Goal: Transaction & Acquisition: Purchase product/service

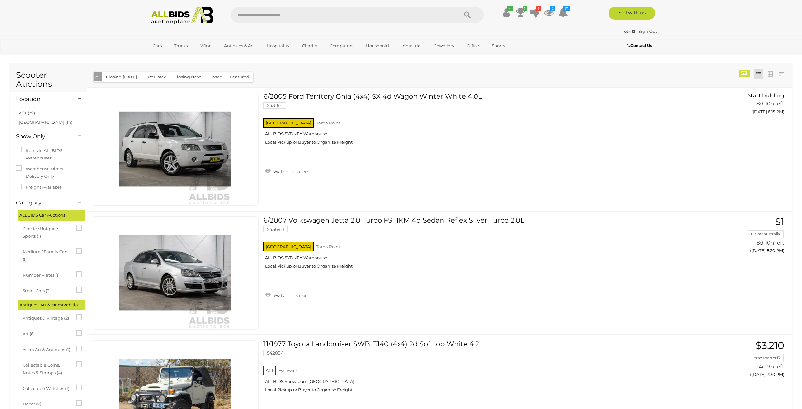
scroll to position [377, 0]
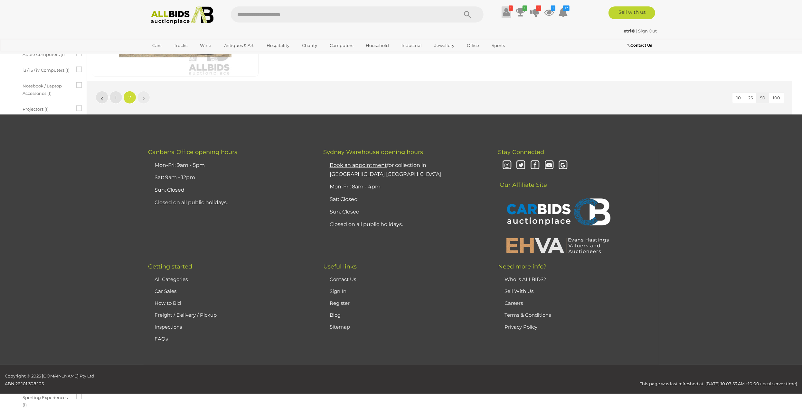
click at [503, 15] on icon at bounding box center [506, 12] width 7 height 12
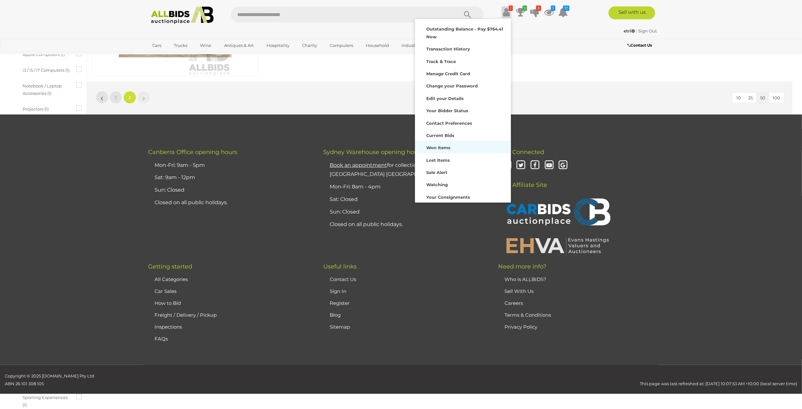
click at [445, 148] on strong "Won Items" at bounding box center [438, 147] width 24 height 5
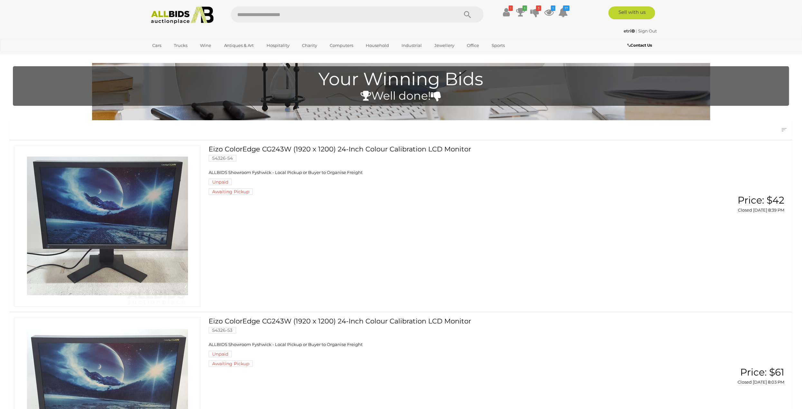
click at [296, 15] on input "text" at bounding box center [341, 14] width 221 height 16
type input "****"
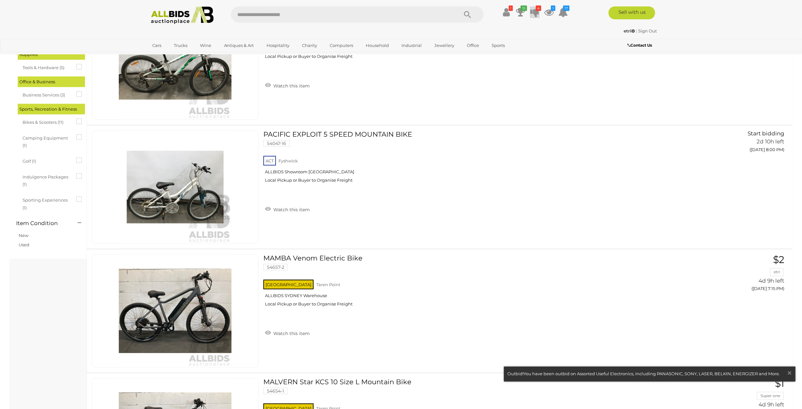
scroll to position [483, 0]
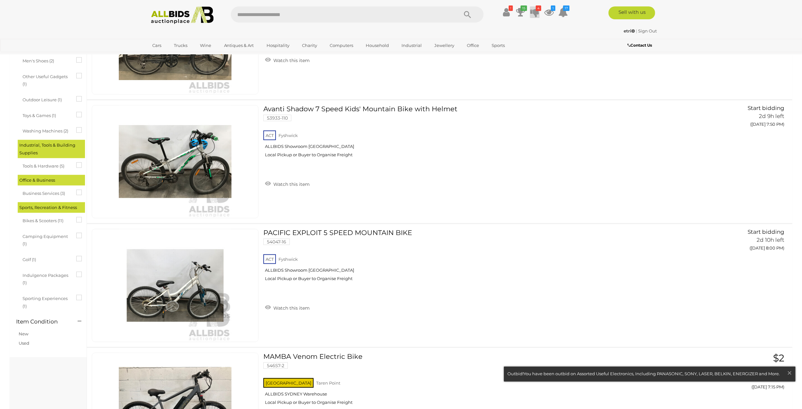
click at [536, 11] on icon at bounding box center [534, 12] width 9 height 12
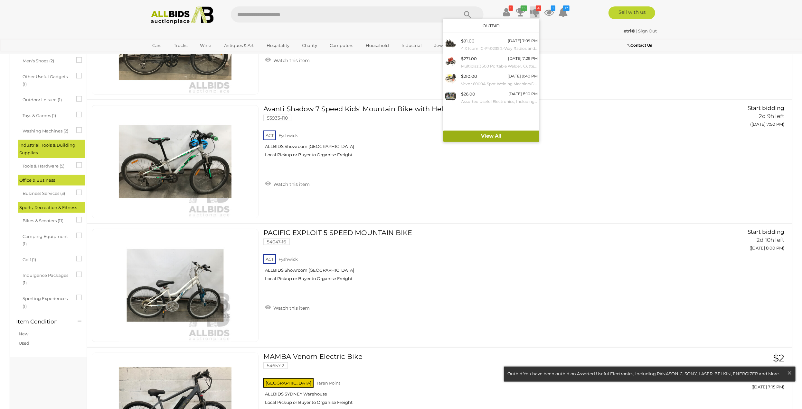
click at [492, 135] on link "View All" at bounding box center [491, 136] width 96 height 11
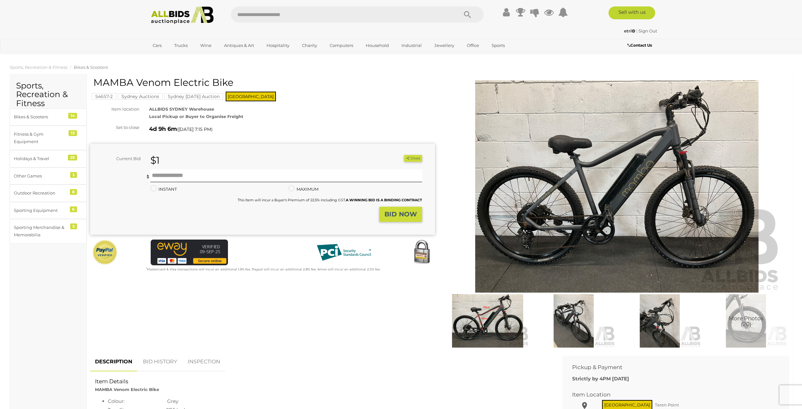
click at [616, 175] on img at bounding box center [616, 186] width 329 height 212
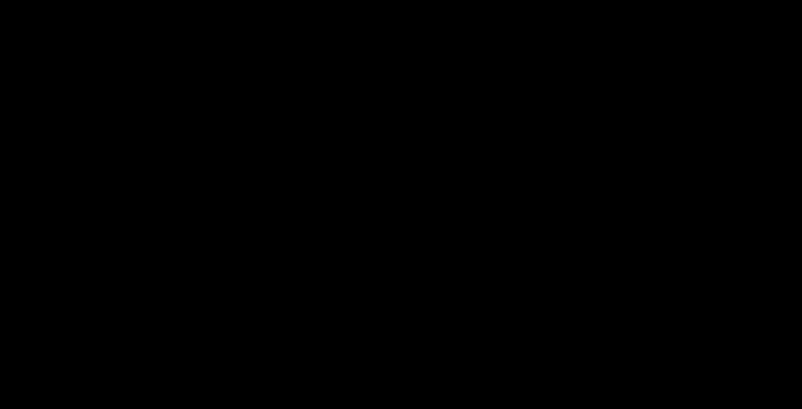
click at [616, 175] on div at bounding box center [401, 187] width 802 height 344
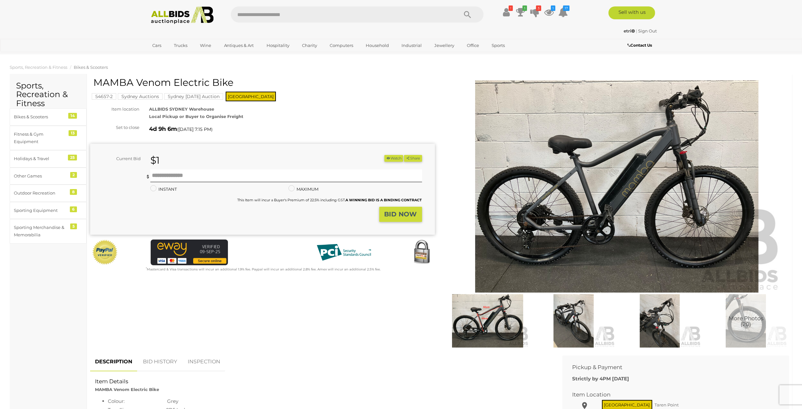
click at [635, 192] on img at bounding box center [616, 186] width 329 height 212
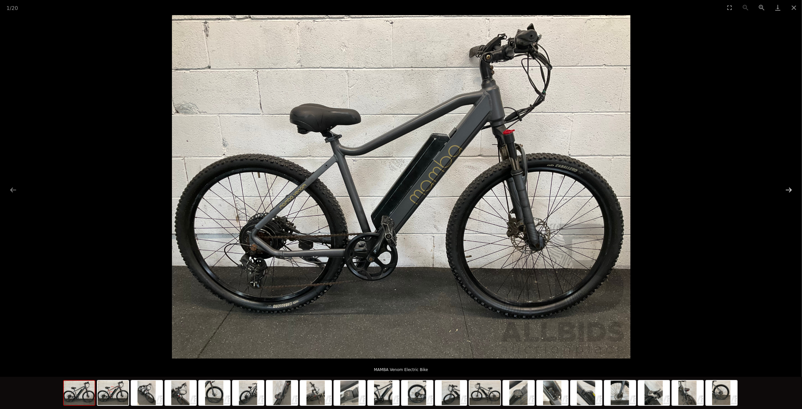
click at [789, 188] on button "Next slide" at bounding box center [789, 190] width 14 height 13
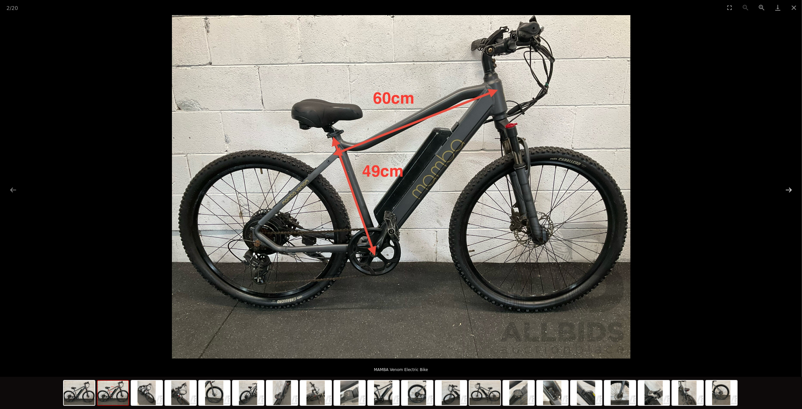
click at [789, 188] on button "Next slide" at bounding box center [789, 190] width 14 height 13
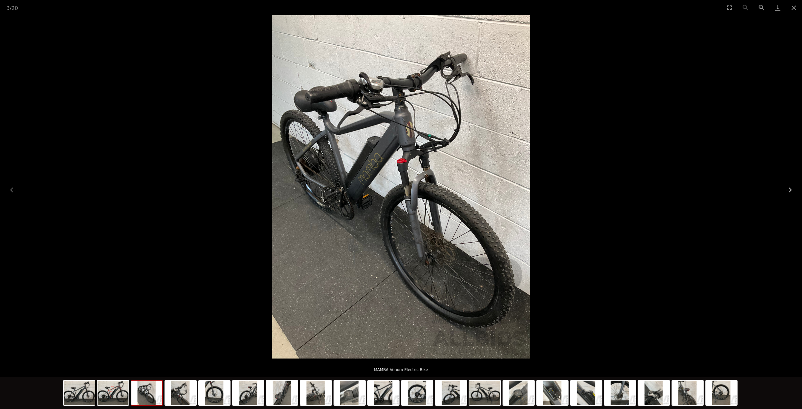
click at [789, 188] on button "Next slide" at bounding box center [789, 190] width 14 height 13
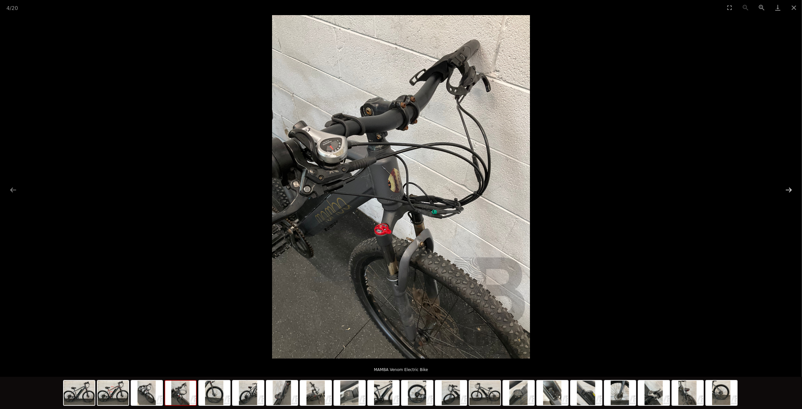
click at [789, 188] on button "Next slide" at bounding box center [789, 190] width 14 height 13
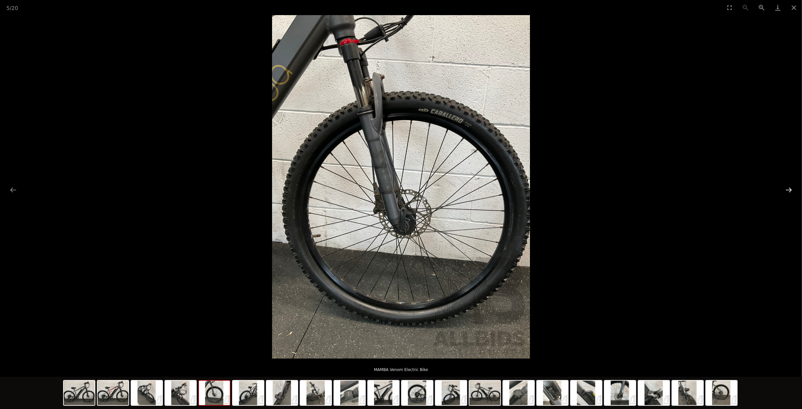
click at [789, 188] on button "Next slide" at bounding box center [789, 190] width 14 height 13
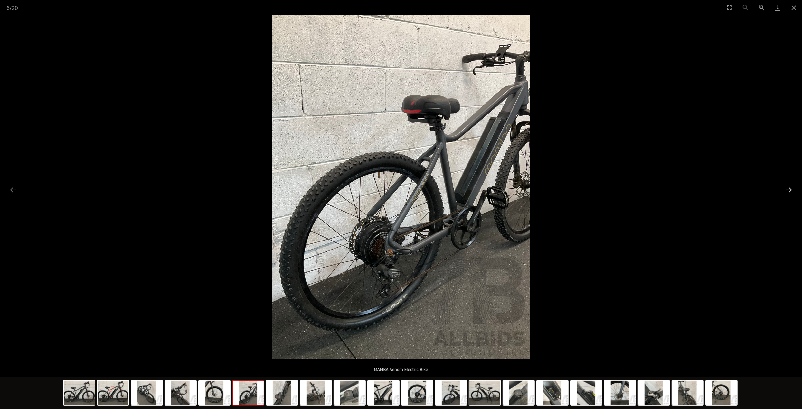
click at [789, 188] on button "Next slide" at bounding box center [789, 190] width 14 height 13
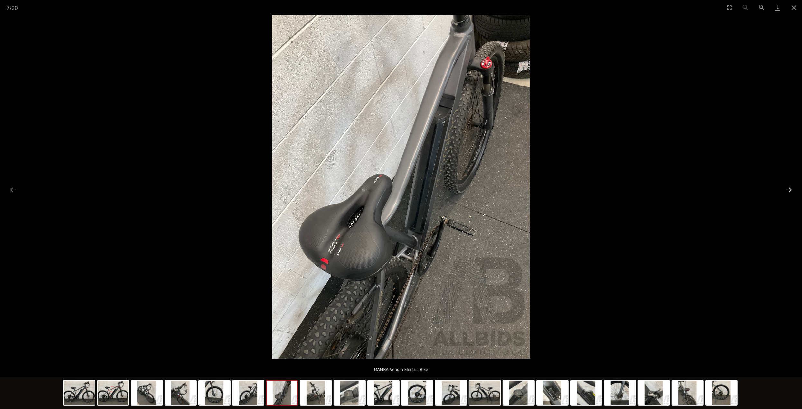
click at [789, 188] on button "Next slide" at bounding box center [789, 190] width 14 height 13
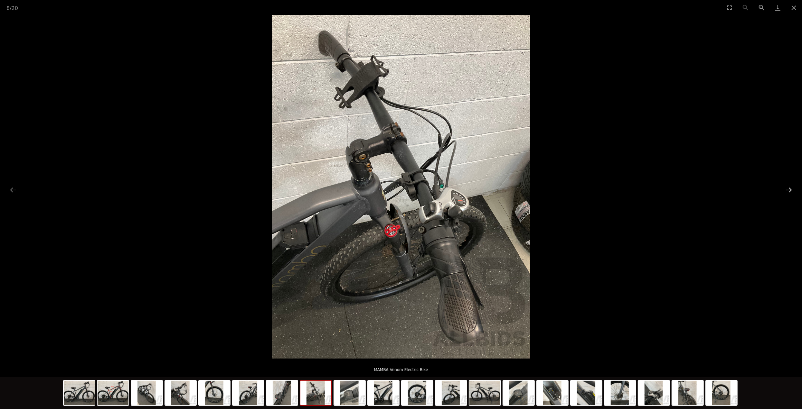
click at [789, 188] on button "Next slide" at bounding box center [789, 190] width 14 height 13
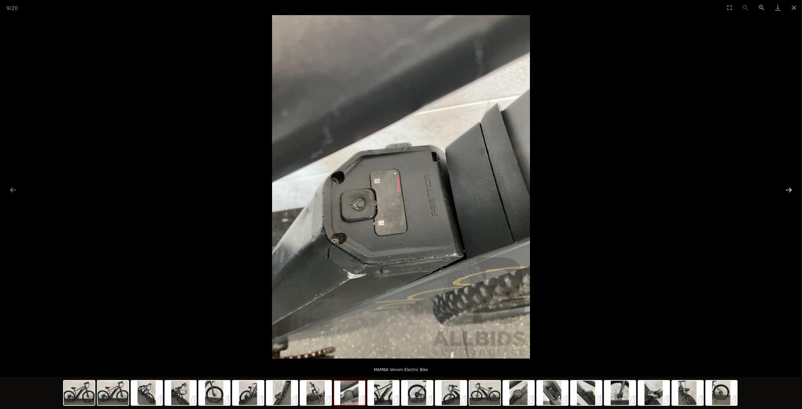
click at [789, 188] on button "Next slide" at bounding box center [789, 190] width 14 height 13
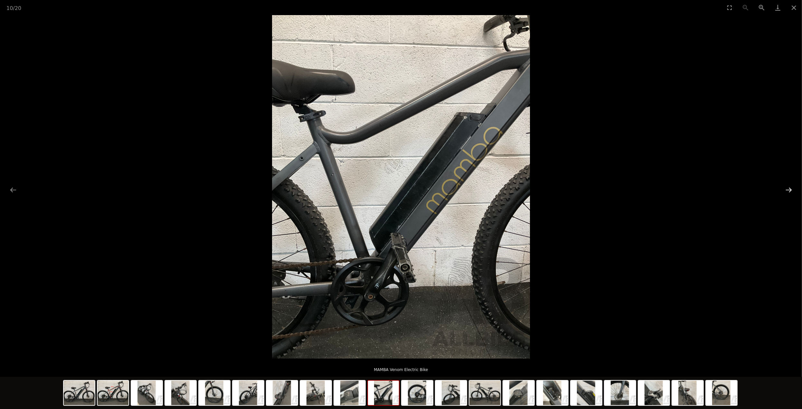
click at [789, 188] on button "Next slide" at bounding box center [789, 190] width 14 height 13
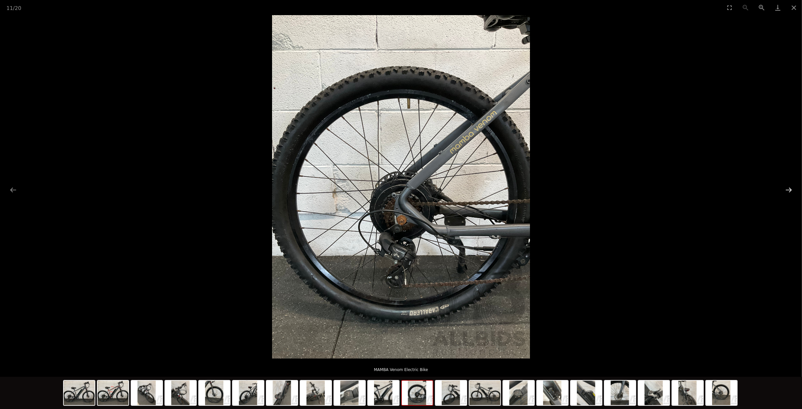
click at [789, 188] on button "Next slide" at bounding box center [789, 190] width 14 height 13
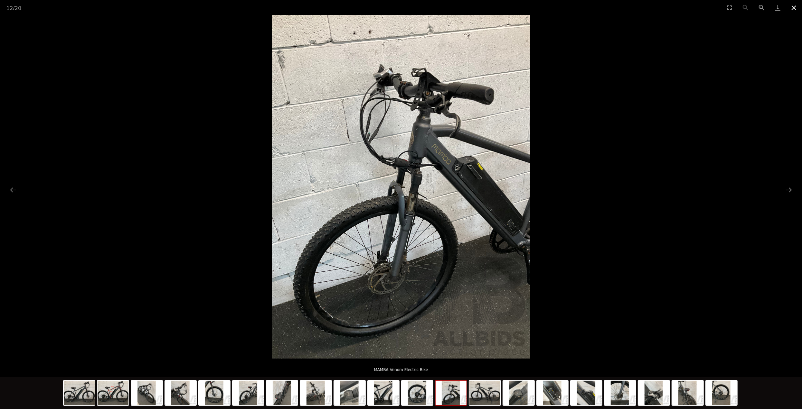
click at [794, 8] on button "Close gallery" at bounding box center [793, 7] width 16 height 15
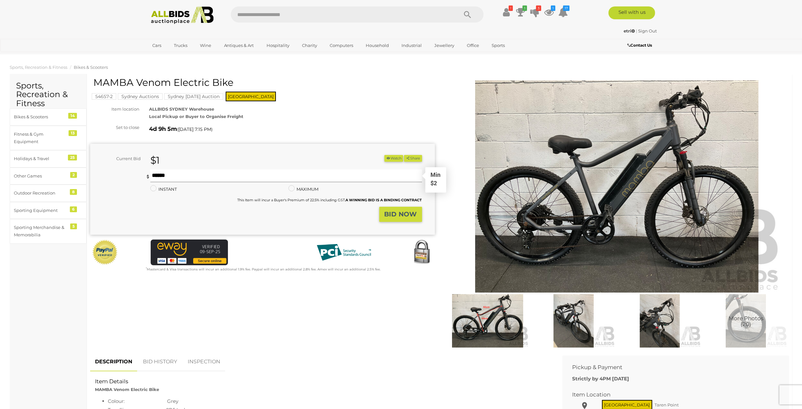
click at [176, 175] on input "text" at bounding box center [286, 176] width 272 height 13
type input "***"
click at [400, 214] on strong "BID NOW" at bounding box center [400, 214] width 32 height 8
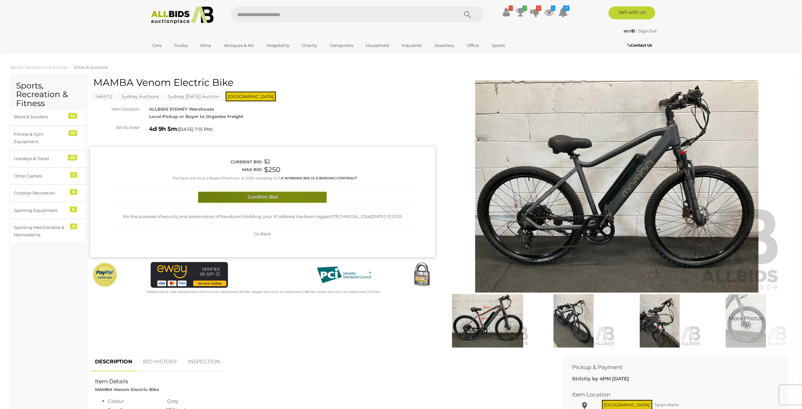
click at [293, 196] on button "Confirm Bid" at bounding box center [262, 197] width 129 height 11
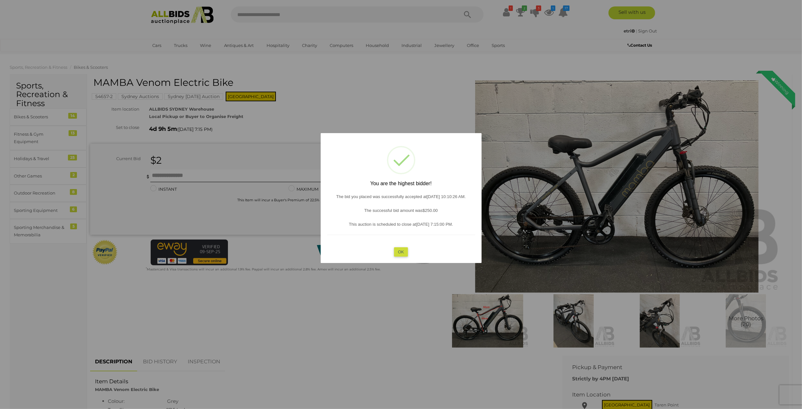
click at [133, 97] on div at bounding box center [401, 204] width 802 height 409
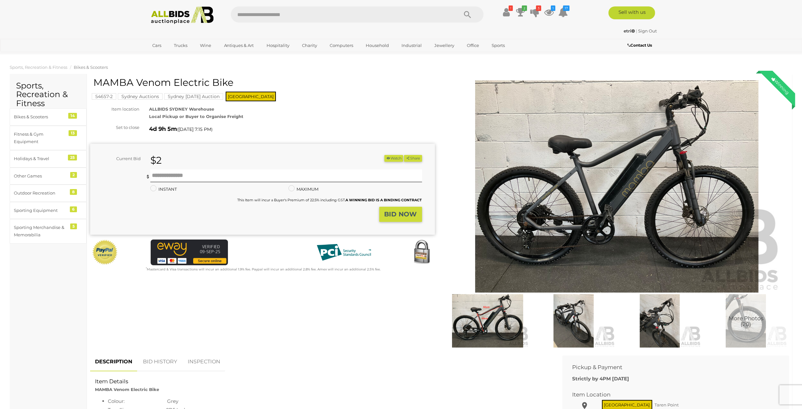
click at [147, 96] on mark "Sydney Auctions" at bounding box center [140, 96] width 45 height 6
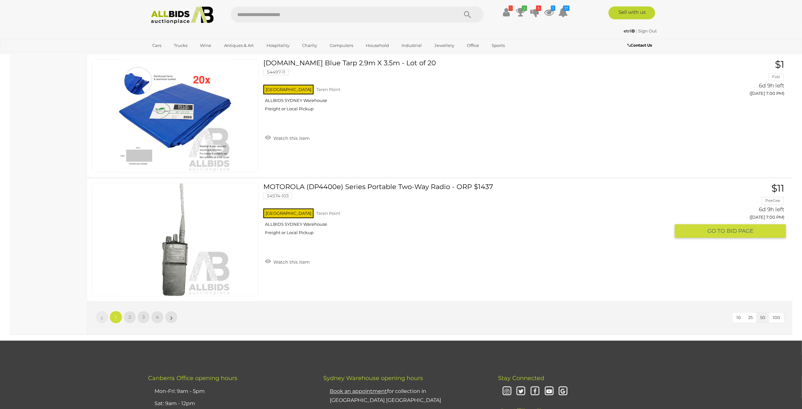
scroll to position [6017, 0]
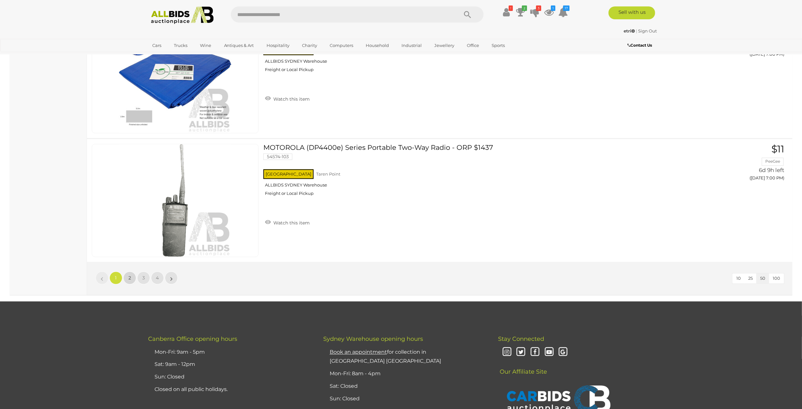
click at [130, 275] on span "2" at bounding box center [129, 278] width 3 height 6
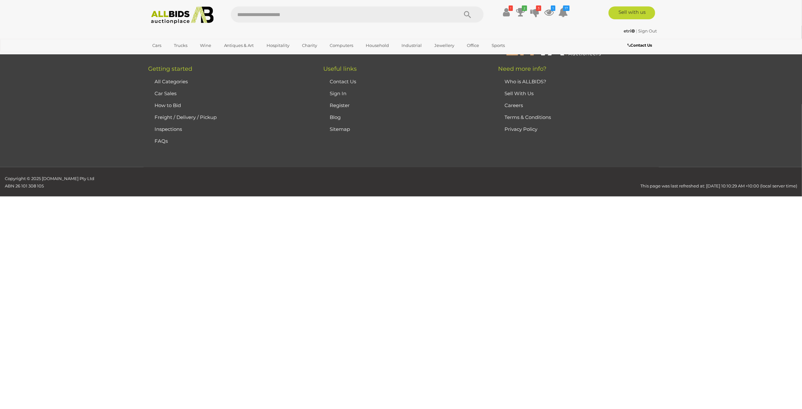
scroll to position [21, 0]
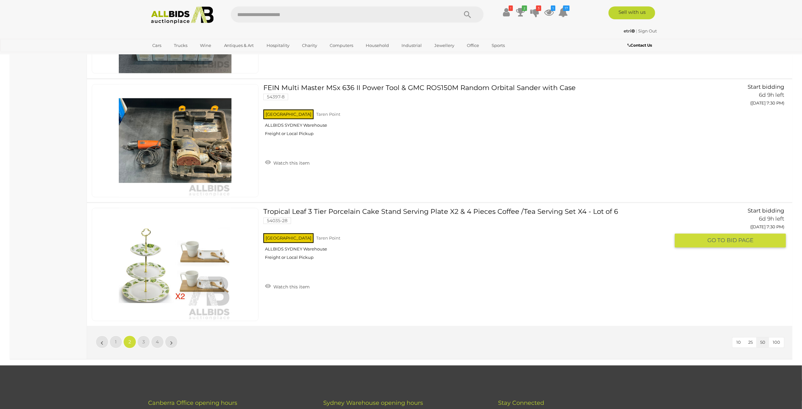
scroll to position [6049, 0]
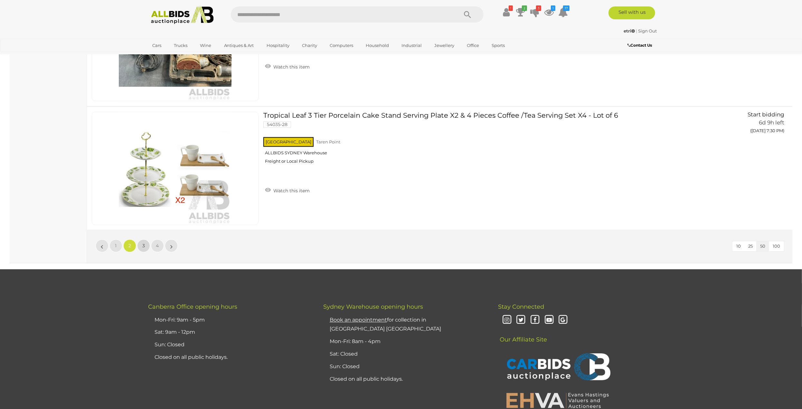
click at [143, 243] on span "3" at bounding box center [143, 246] width 3 height 6
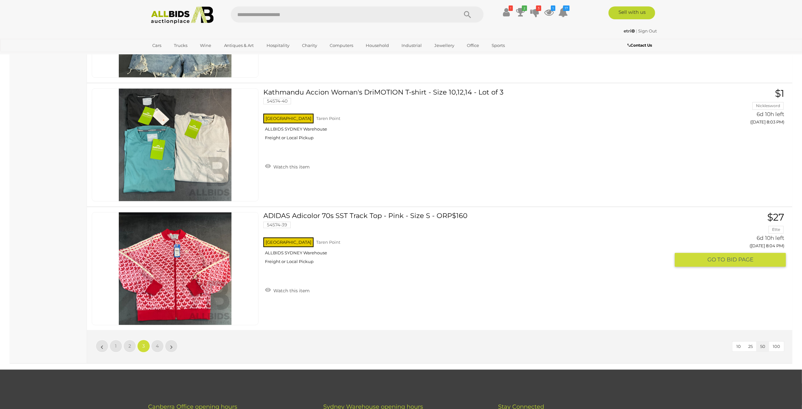
scroll to position [6017, 0]
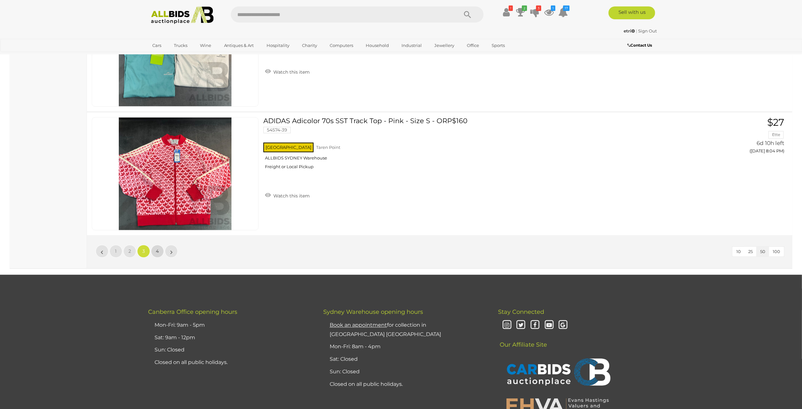
click at [158, 245] on link "4" at bounding box center [157, 251] width 13 height 13
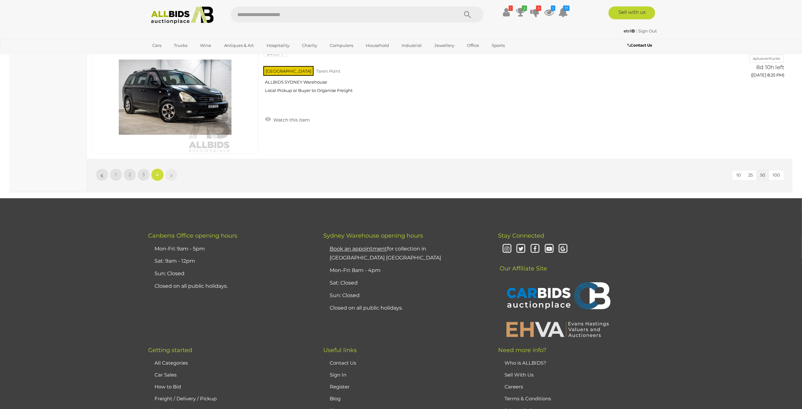
scroll to position [5942, 0]
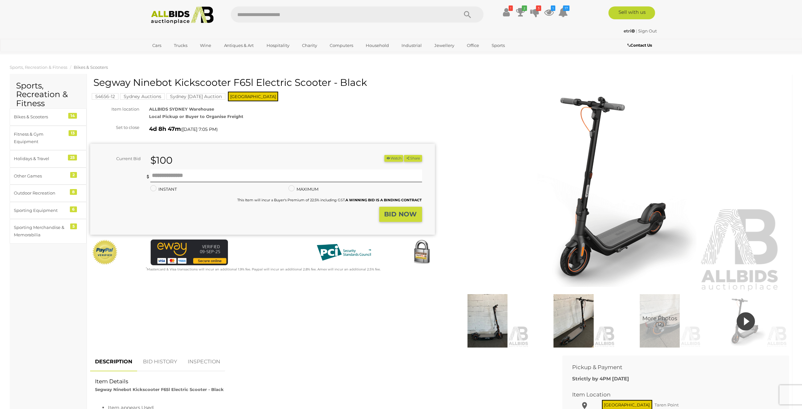
click at [598, 236] on img at bounding box center [616, 186] width 329 height 212
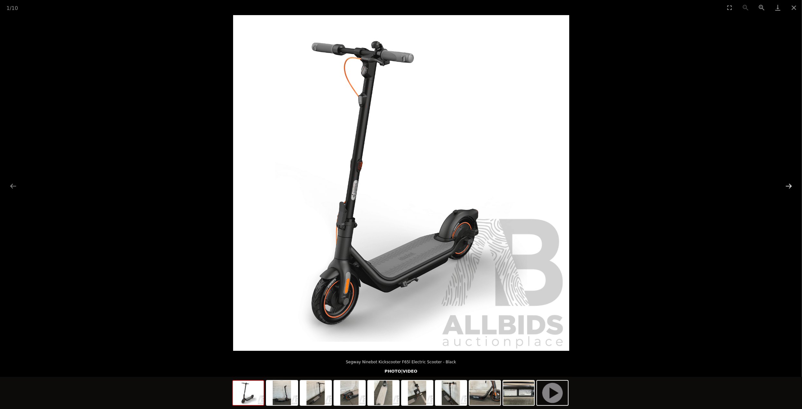
click at [790, 187] on button "Next slide" at bounding box center [789, 186] width 14 height 13
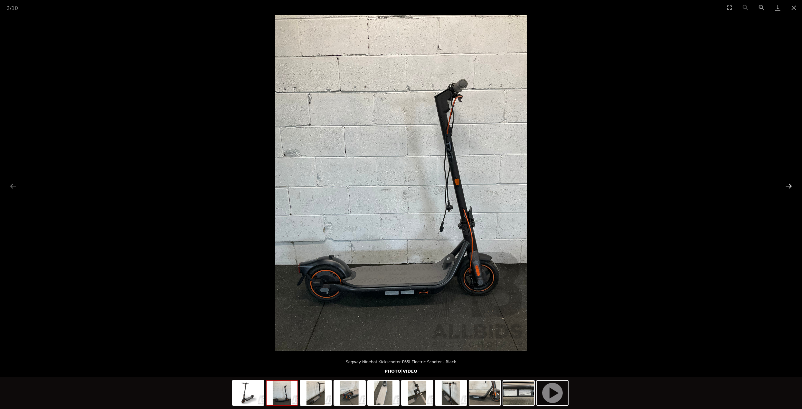
click at [790, 187] on button "Next slide" at bounding box center [789, 186] width 14 height 13
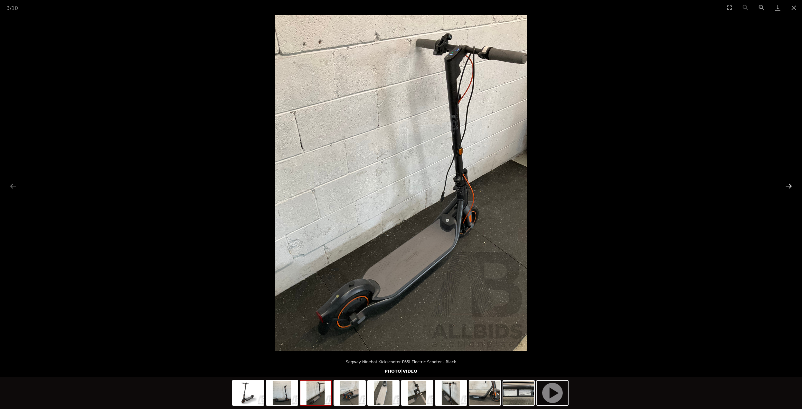
click at [790, 187] on button "Next slide" at bounding box center [789, 186] width 14 height 13
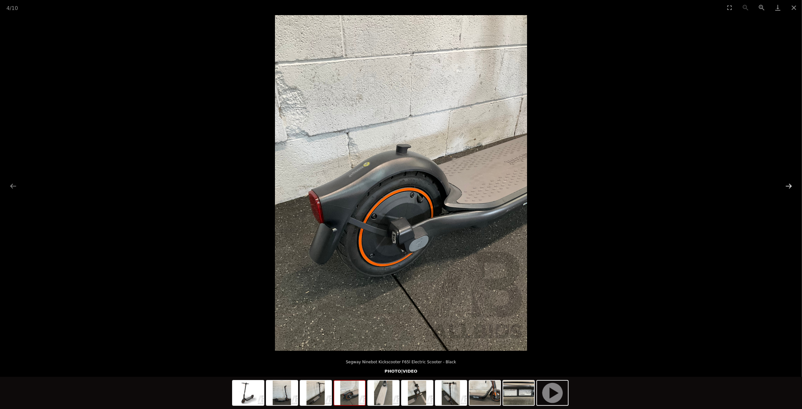
click at [790, 187] on button "Next slide" at bounding box center [789, 186] width 14 height 13
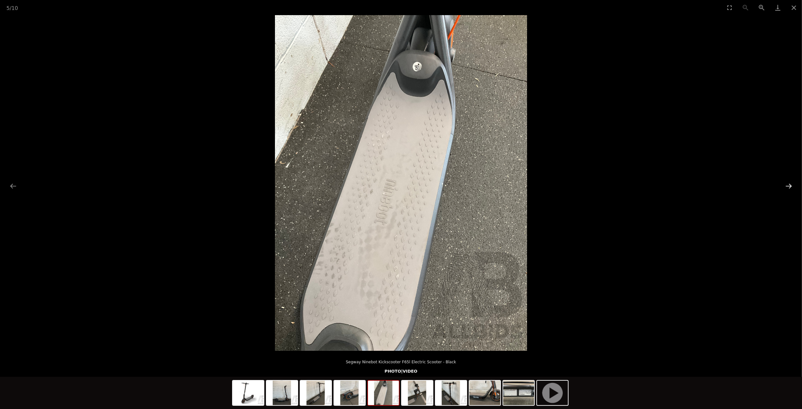
click at [790, 187] on button "Next slide" at bounding box center [789, 186] width 14 height 13
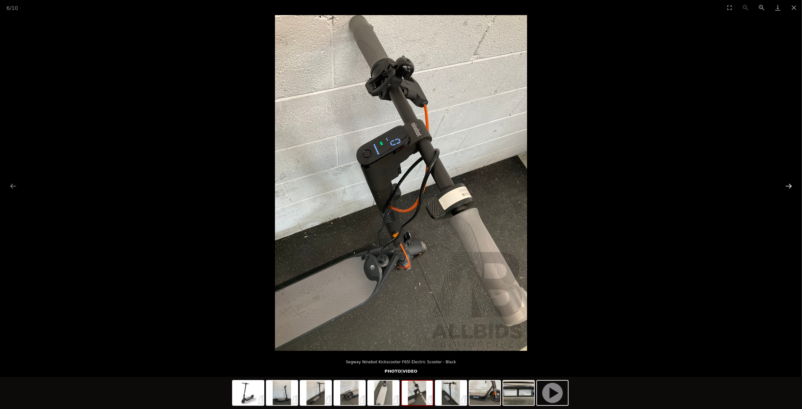
click at [790, 187] on button "Next slide" at bounding box center [789, 186] width 14 height 13
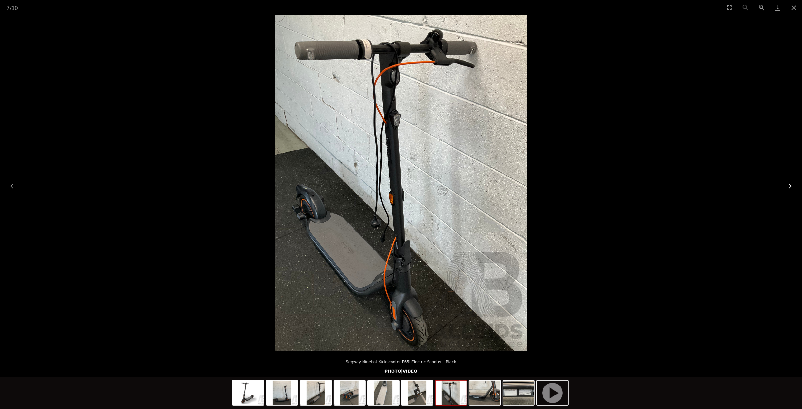
click at [790, 187] on button "Next slide" at bounding box center [789, 186] width 14 height 13
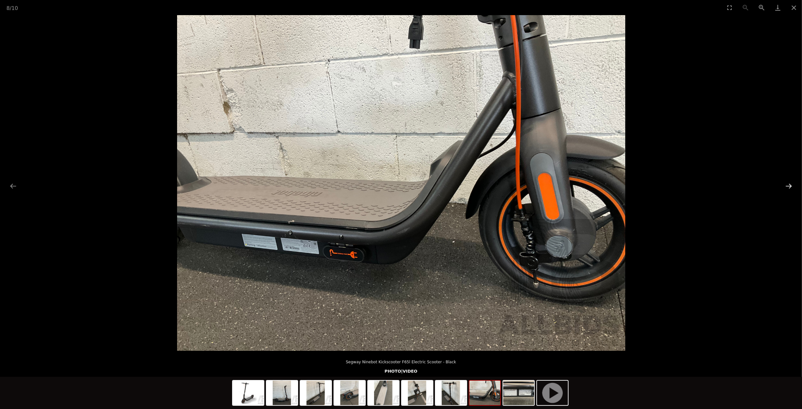
click at [790, 187] on button "Next slide" at bounding box center [789, 186] width 14 height 13
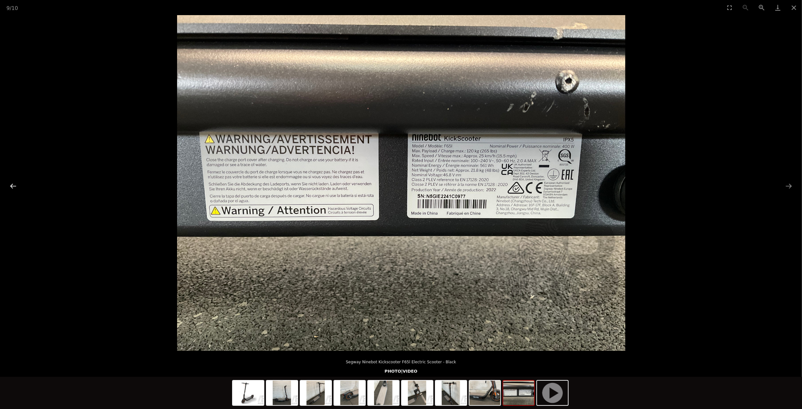
click at [13, 187] on button "Previous slide" at bounding box center [13, 186] width 14 height 13
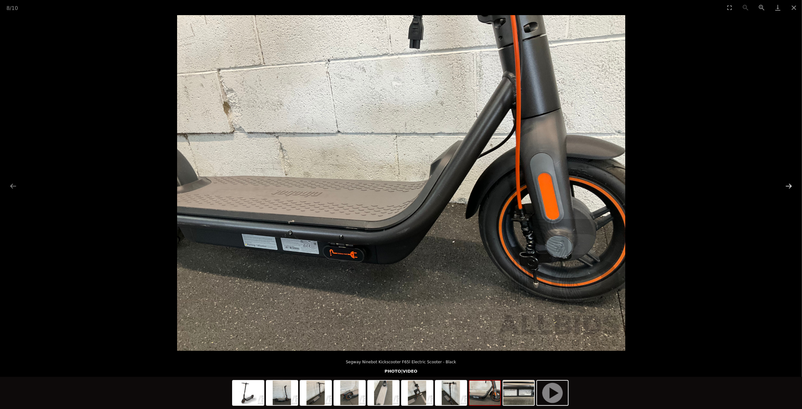
click at [787, 184] on button "Next slide" at bounding box center [789, 186] width 14 height 13
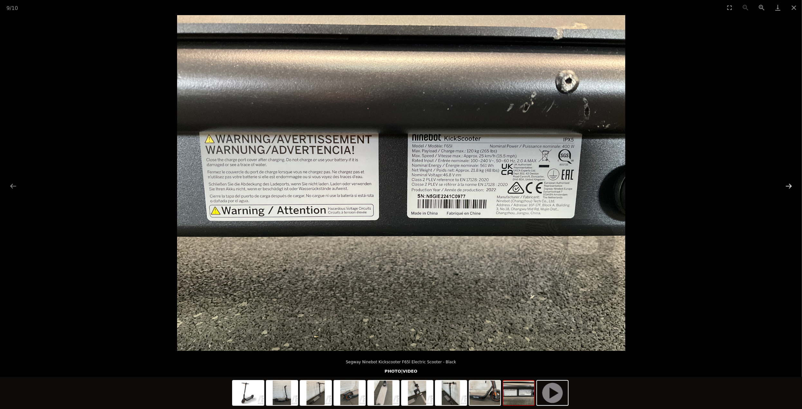
click at [787, 184] on button "Next slide" at bounding box center [789, 186] width 14 height 13
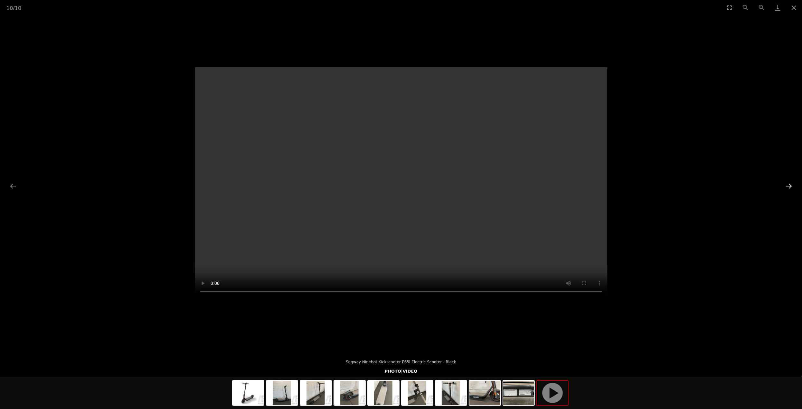
click at [787, 184] on button "Next slide" at bounding box center [789, 186] width 14 height 13
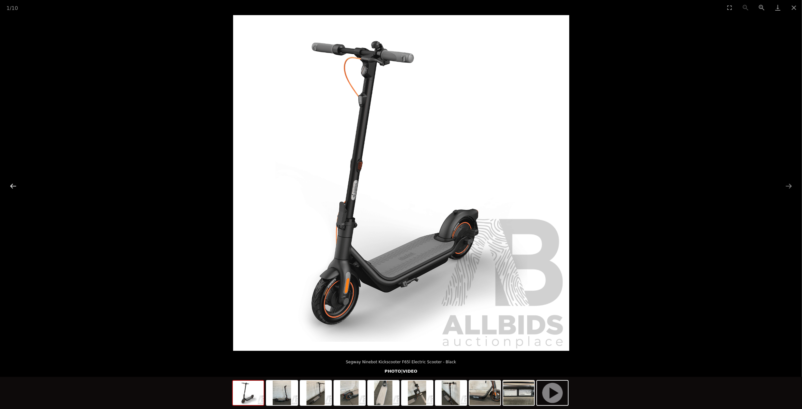
click at [11, 184] on button "Previous slide" at bounding box center [13, 186] width 14 height 13
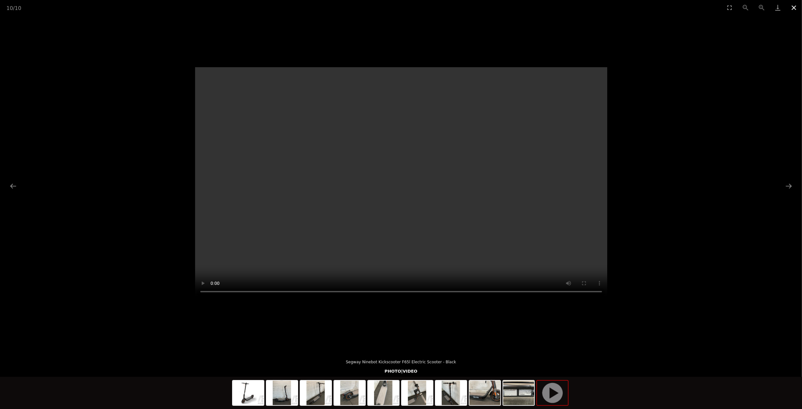
click at [793, 9] on button "Close gallery" at bounding box center [793, 7] width 16 height 15
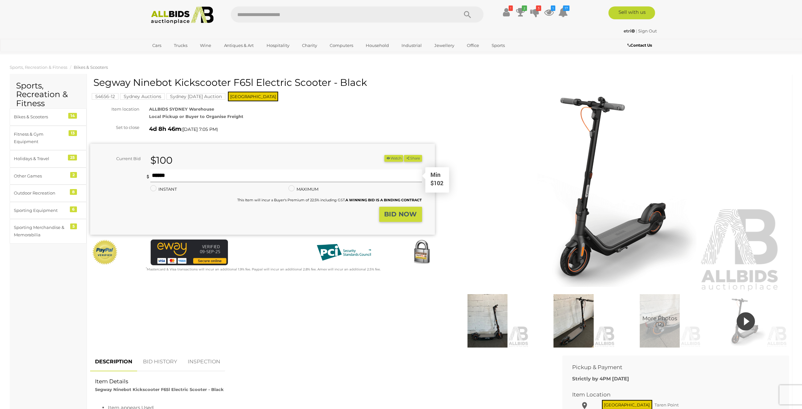
click at [175, 179] on input "text" at bounding box center [286, 176] width 272 height 13
type input "***"
click at [386, 210] on button "BID NOW" at bounding box center [400, 214] width 43 height 15
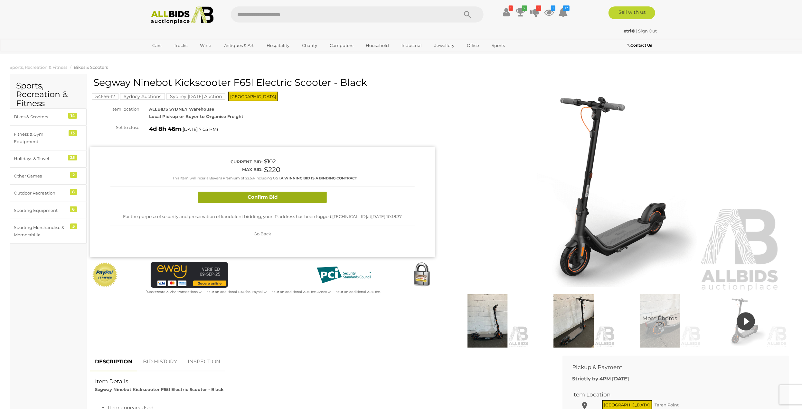
click at [259, 194] on button "Confirm Bid" at bounding box center [262, 197] width 129 height 11
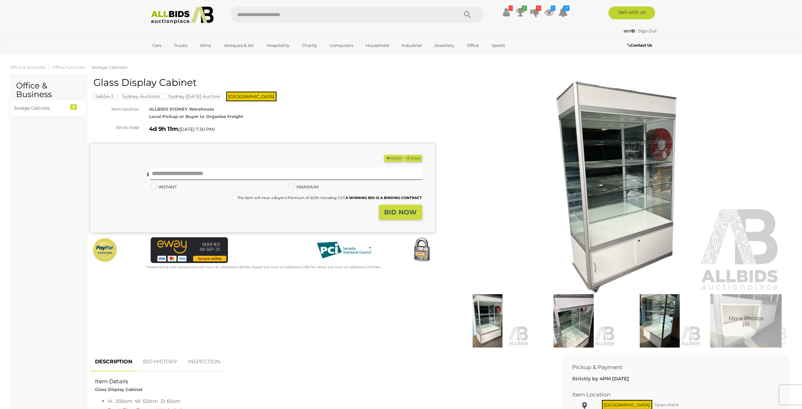
click at [630, 151] on img at bounding box center [616, 186] width 329 height 212
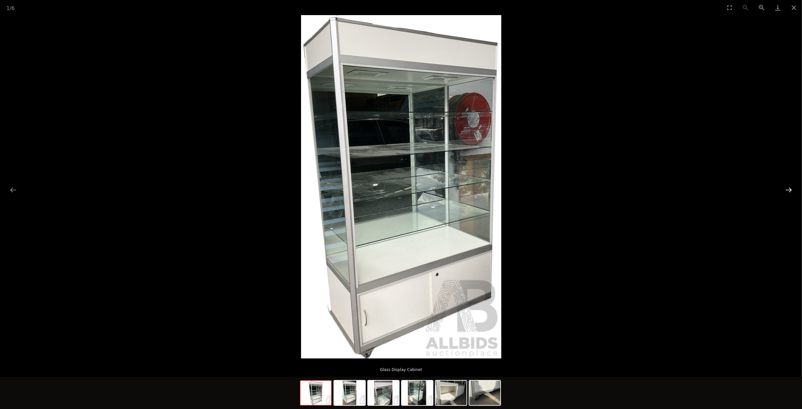
click at [787, 190] on button "Next slide" at bounding box center [789, 190] width 14 height 13
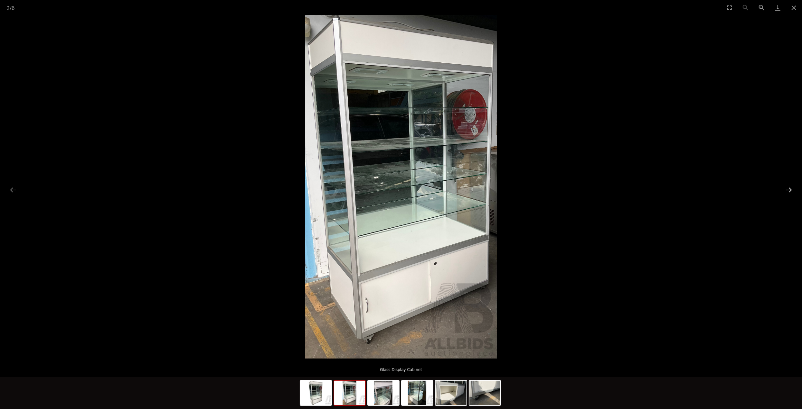
click at [787, 190] on button "Next slide" at bounding box center [789, 190] width 14 height 13
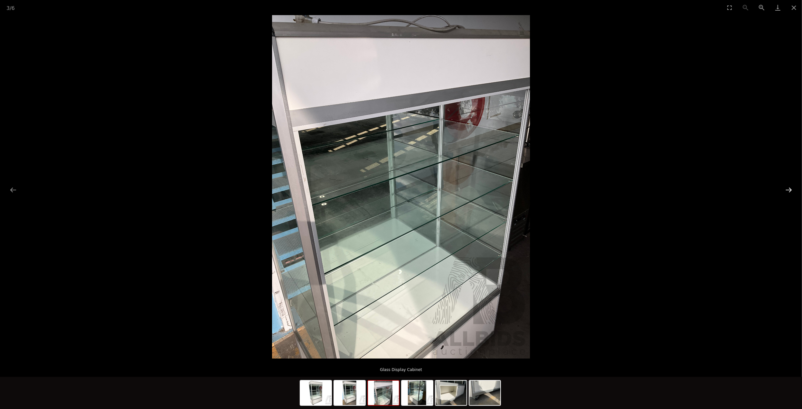
click at [787, 190] on button "Next slide" at bounding box center [789, 190] width 14 height 13
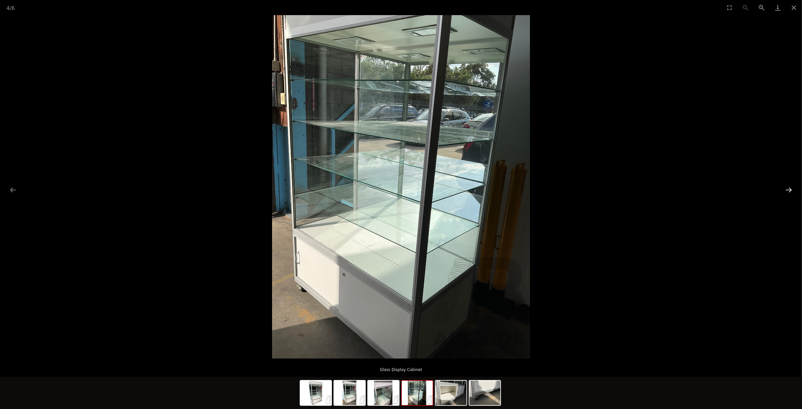
click at [787, 190] on button "Next slide" at bounding box center [789, 190] width 14 height 13
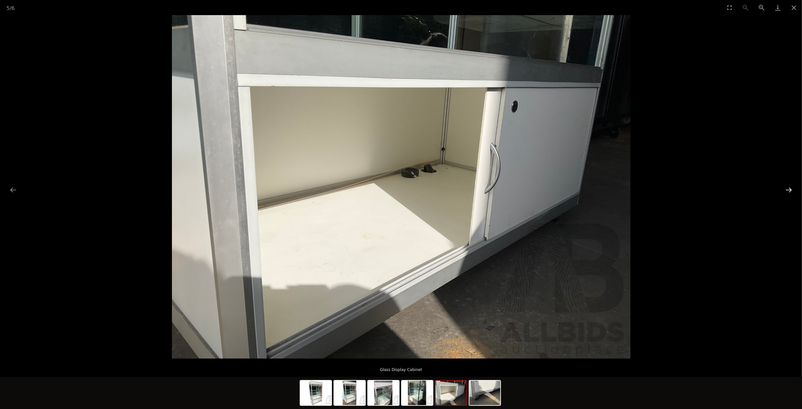
click at [787, 190] on button "Next slide" at bounding box center [789, 190] width 14 height 13
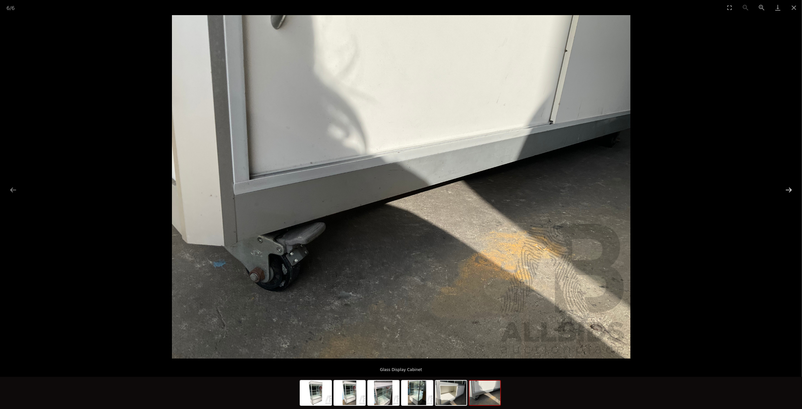
click at [787, 190] on button "Next slide" at bounding box center [789, 190] width 14 height 13
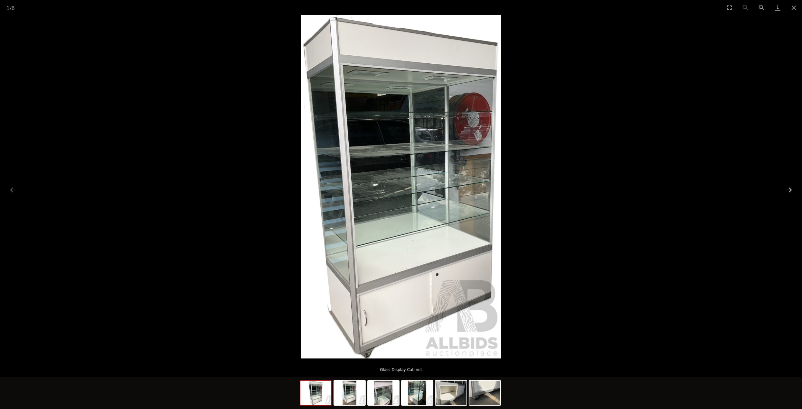
click at [787, 190] on button "Next slide" at bounding box center [789, 190] width 14 height 13
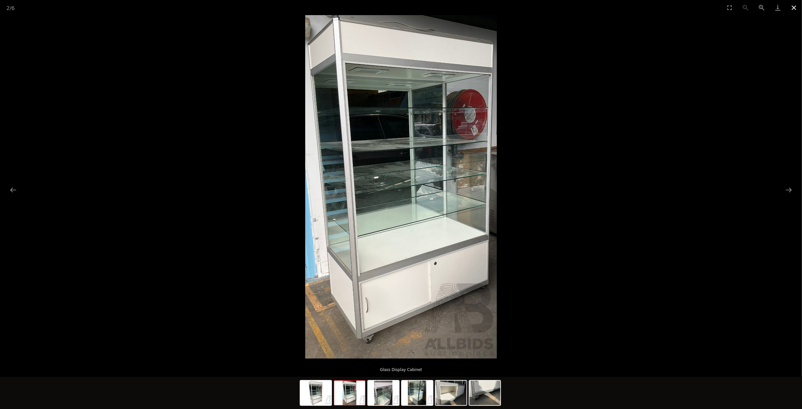
click at [793, 7] on button "Close gallery" at bounding box center [793, 7] width 16 height 15
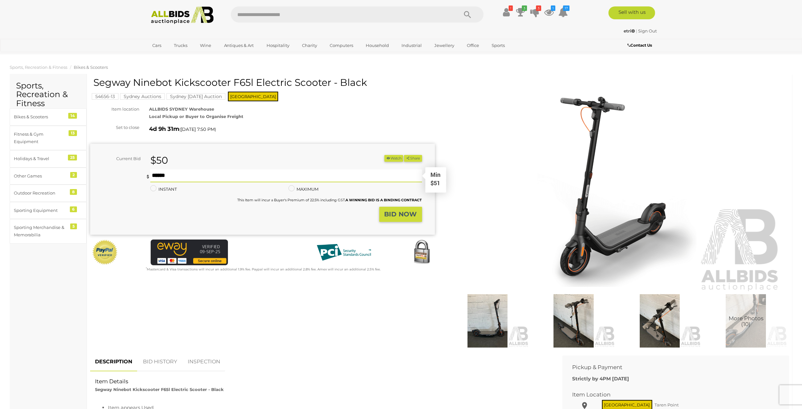
click at [166, 177] on input "text" at bounding box center [286, 176] width 272 height 13
type input "***"
click at [406, 212] on strong "BID NOW" at bounding box center [400, 214] width 32 height 8
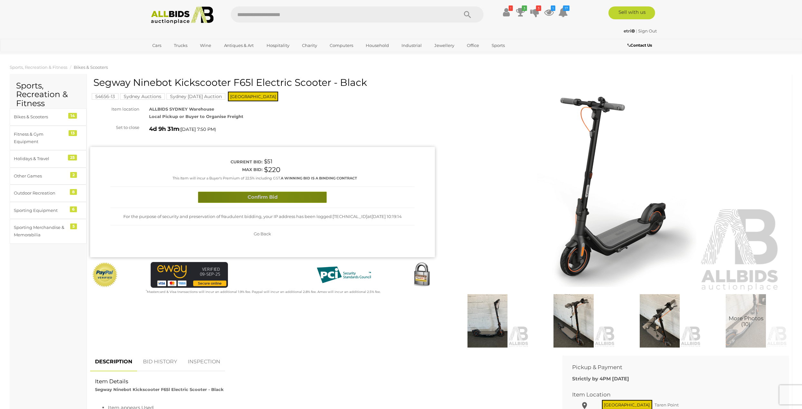
click at [280, 202] on button "Confirm Bid" at bounding box center [262, 197] width 129 height 11
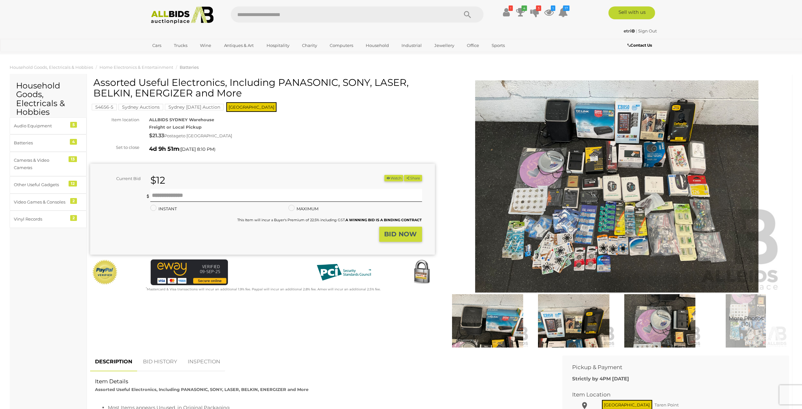
click at [614, 177] on img at bounding box center [616, 186] width 329 height 212
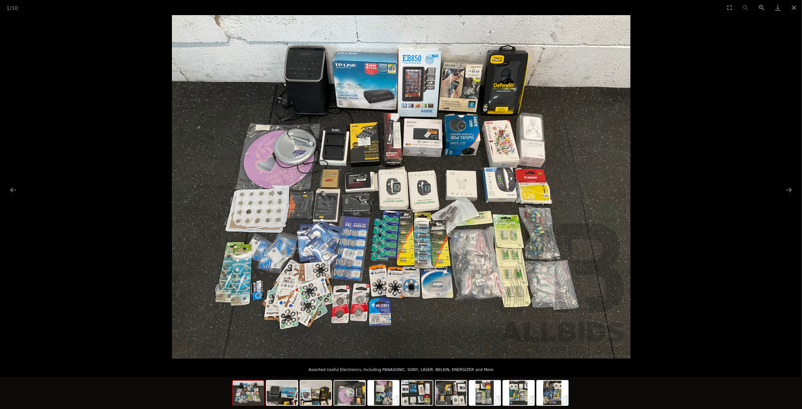
click at [397, 225] on img at bounding box center [401, 187] width 458 height 344
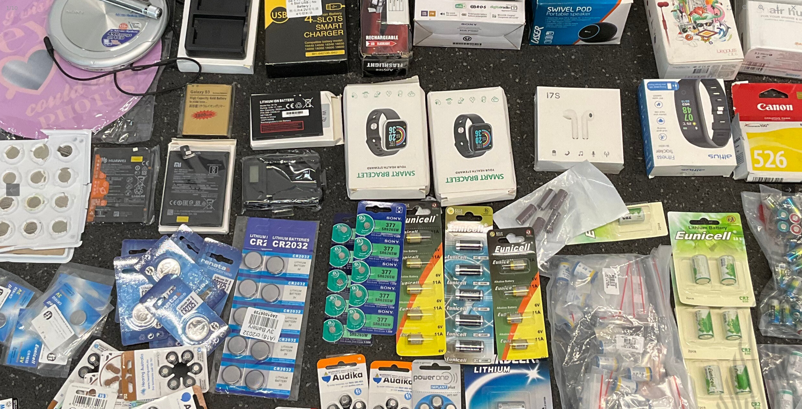
scroll to position [0, 1]
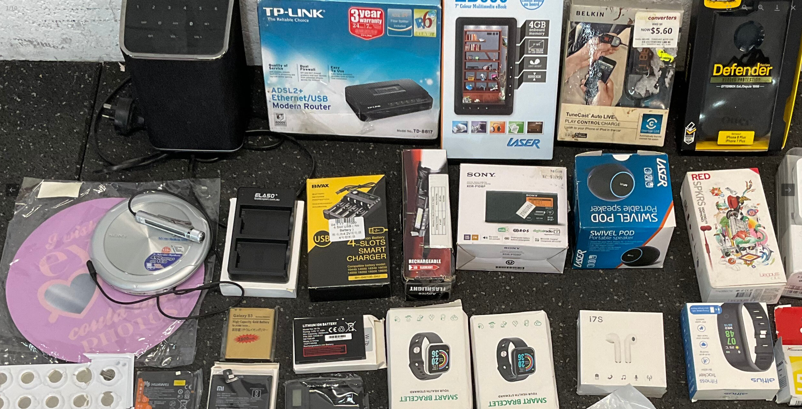
drag, startPoint x: 330, startPoint y: 137, endPoint x: 374, endPoint y: 317, distance: 185.3
click at [374, 317] on img at bounding box center [450, 357] width 1297 height 973
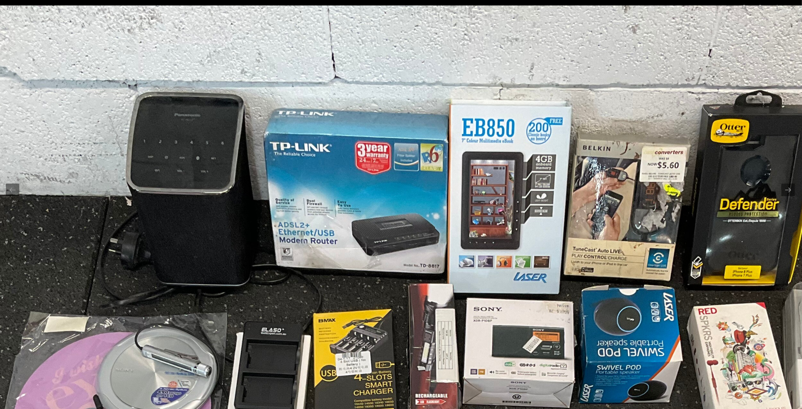
drag, startPoint x: 404, startPoint y: 187, endPoint x: 405, endPoint y: 221, distance: 33.5
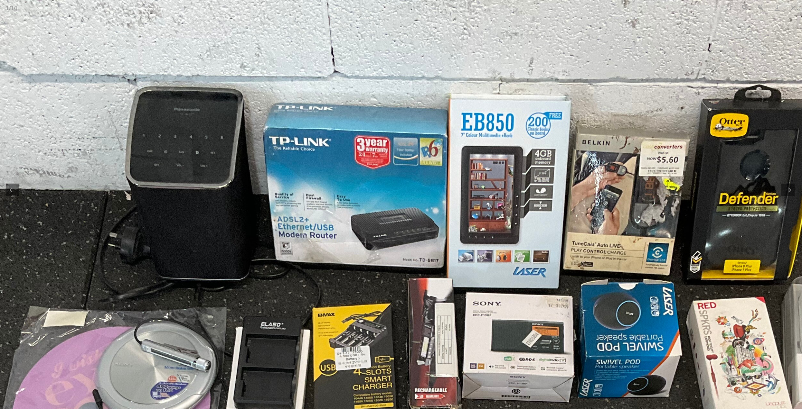
scroll to position [0, 1]
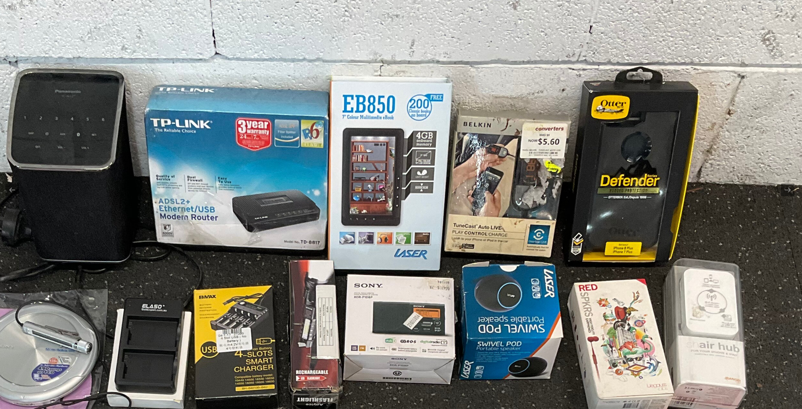
drag, startPoint x: 530, startPoint y: 225, endPoint x: 410, endPoint y: 207, distance: 121.4
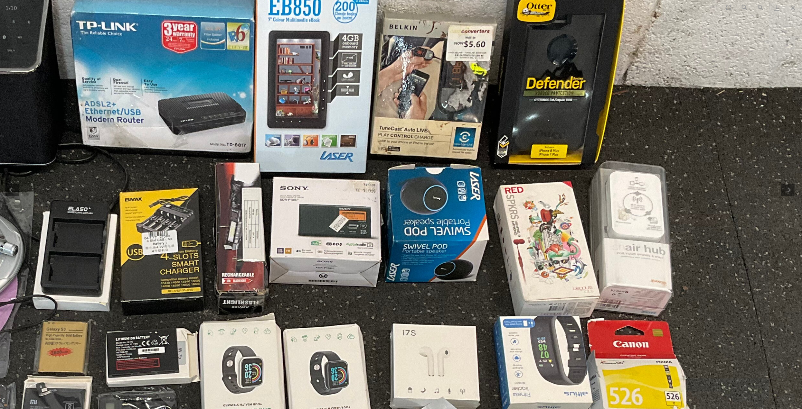
drag, startPoint x: 498, startPoint y: 178, endPoint x: 480, endPoint y: 121, distance: 60.2
click at [480, 121] on img at bounding box center [263, 370] width 1297 height 973
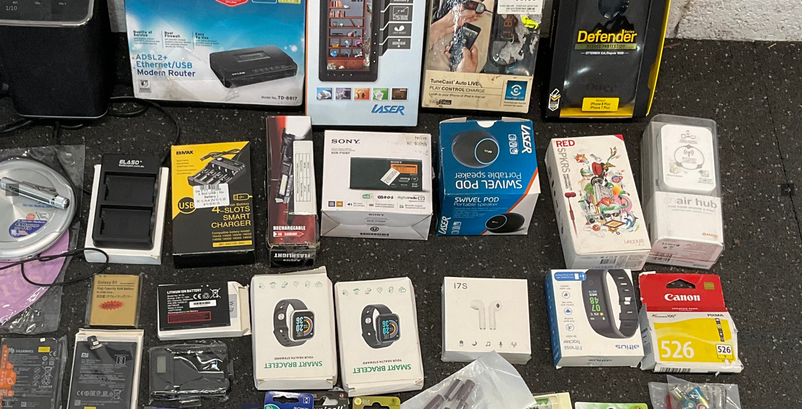
drag, startPoint x: 464, startPoint y: 199, endPoint x: 527, endPoint y: 198, distance: 62.8
click at [527, 198] on img at bounding box center [315, 324] width 1297 height 973
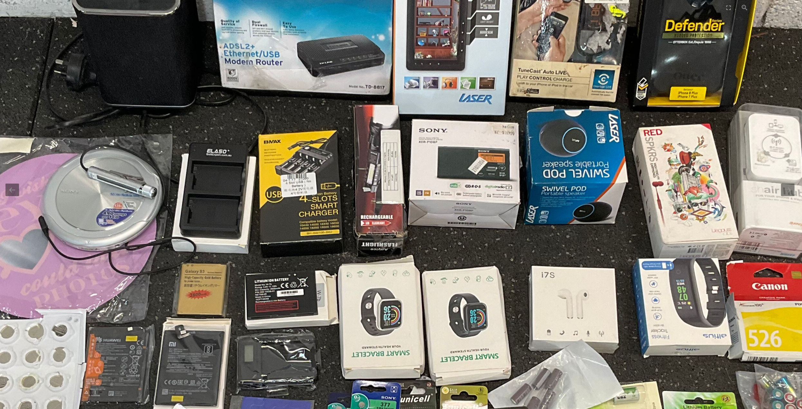
drag, startPoint x: 425, startPoint y: 206, endPoint x: 482, endPoint y: 195, distance: 57.6
click at [482, 195] on img at bounding box center [402, 313] width 1297 height 973
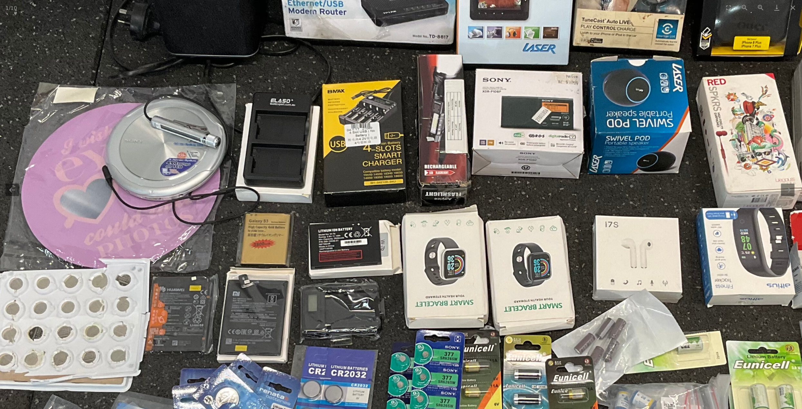
drag, startPoint x: 453, startPoint y: 192, endPoint x: 493, endPoint y: 156, distance: 53.8
click at [493, 156] on img at bounding box center [466, 262] width 1297 height 973
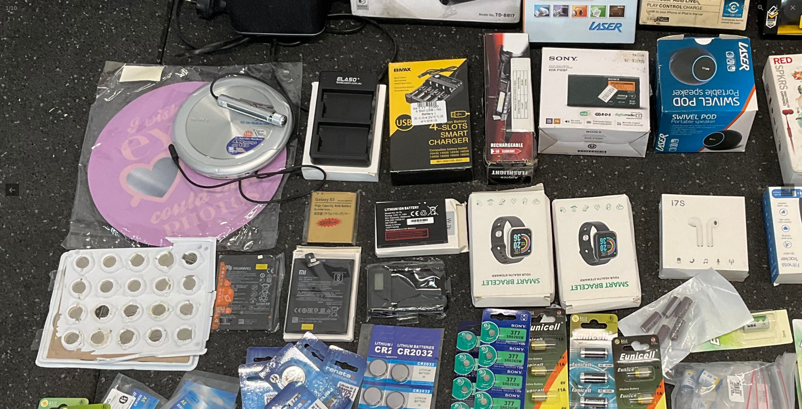
drag, startPoint x: 426, startPoint y: 175, endPoint x: 507, endPoint y: 166, distance: 81.6
click at [507, 166] on img at bounding box center [532, 241] width 1297 height 973
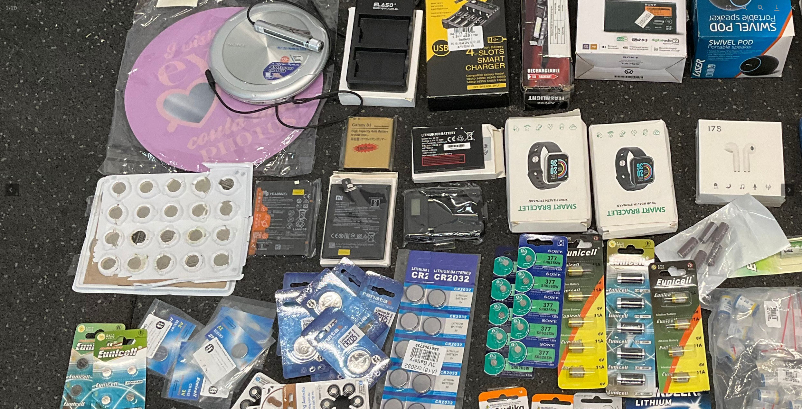
drag, startPoint x: 491, startPoint y: 201, endPoint x: 449, endPoint y: 127, distance: 85.0
click at [449, 127] on img at bounding box center [569, 166] width 1297 height 973
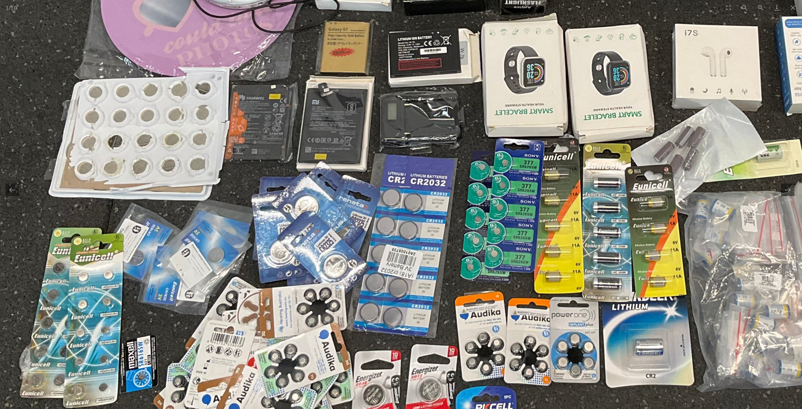
drag, startPoint x: 453, startPoint y: 201, endPoint x: 441, endPoint y: 128, distance: 74.1
click at [441, 128] on img at bounding box center [545, 71] width 1297 height 973
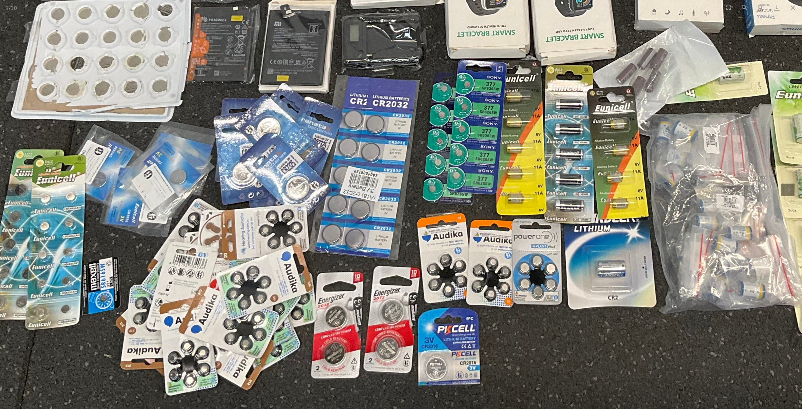
drag, startPoint x: 405, startPoint y: 205, endPoint x: 370, endPoint y: 168, distance: 51.2
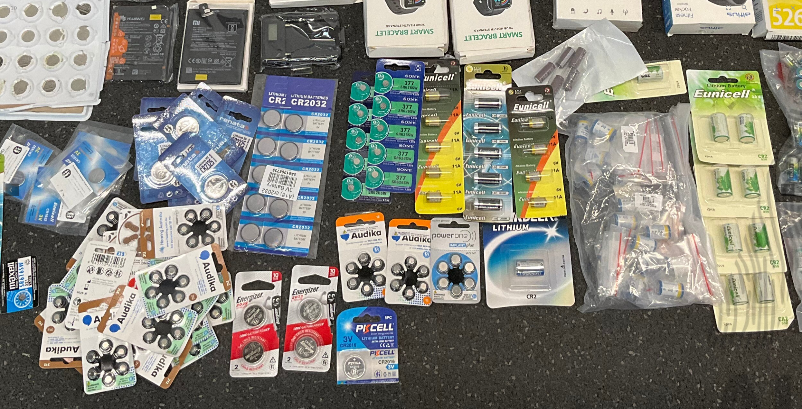
drag, startPoint x: 435, startPoint y: 181, endPoint x: 358, endPoint y: 186, distance: 76.4
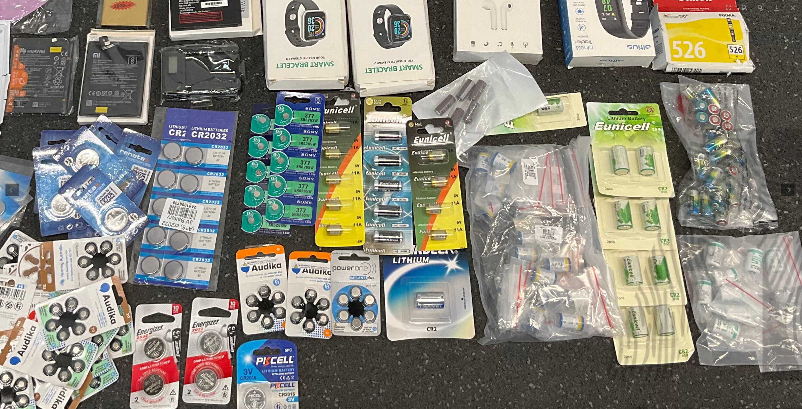
drag, startPoint x: 430, startPoint y: 192, endPoint x: 357, endPoint y: 224, distance: 80.2
click at [357, 224] on img at bounding box center [326, 24] width 1297 height 973
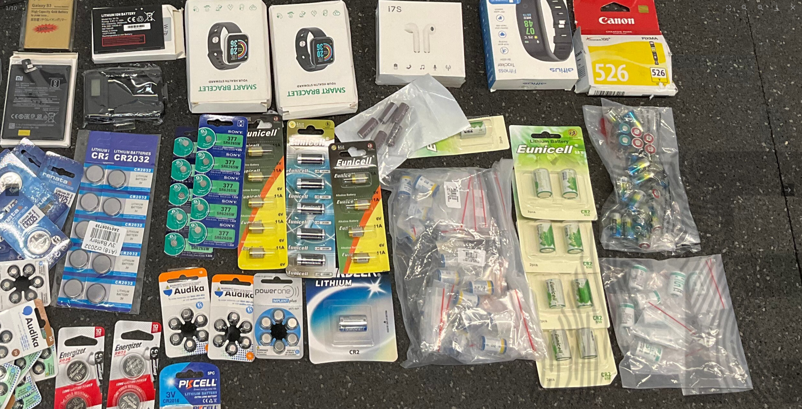
drag, startPoint x: 457, startPoint y: 188, endPoint x: 410, endPoint y: 205, distance: 50.0
click at [410, 205] on img at bounding box center [249, 46] width 1297 height 973
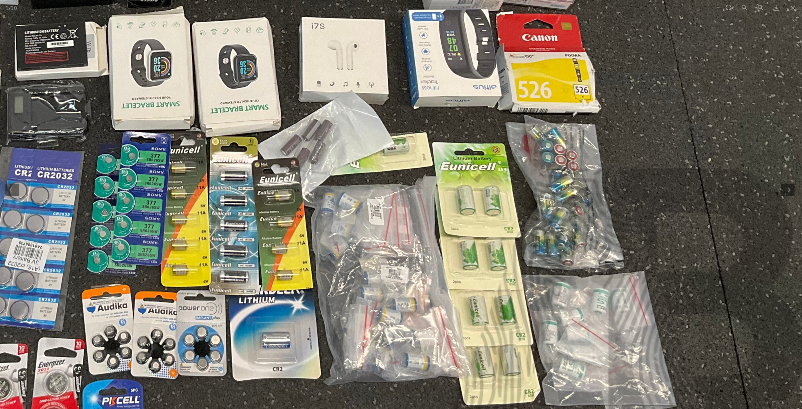
drag, startPoint x: 463, startPoint y: 194, endPoint x: 396, endPoint y: 210, distance: 68.8
click at [396, 210] on img at bounding box center [172, 64] width 1297 height 973
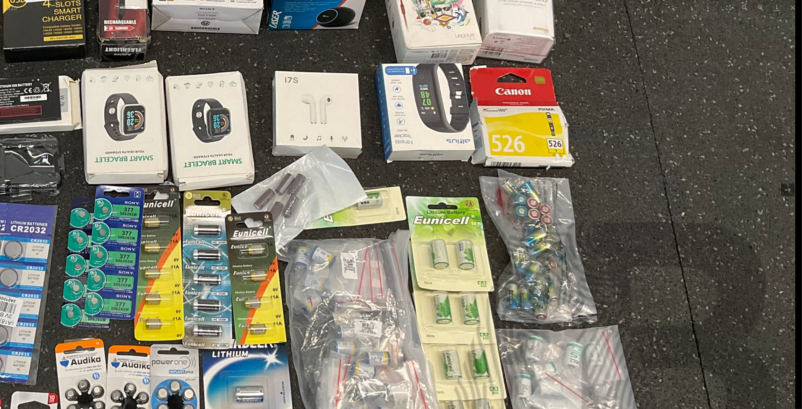
drag, startPoint x: 494, startPoint y: 188, endPoint x: 459, endPoint y: 241, distance: 63.3
click at [459, 241] on img at bounding box center [145, 118] width 1297 height 973
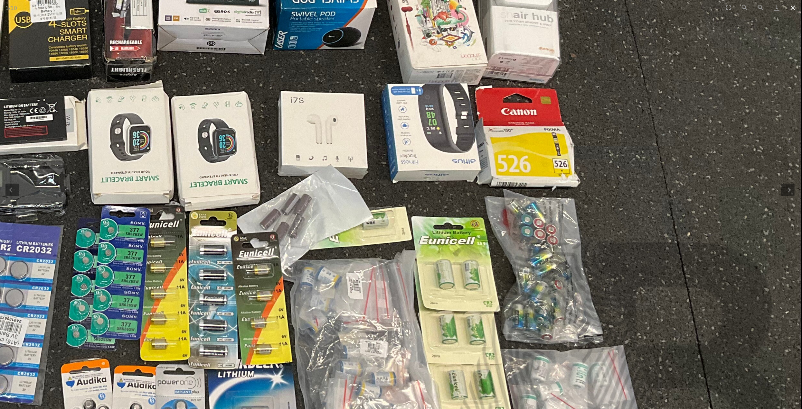
click at [795, 8] on button "Close gallery" at bounding box center [792, 7] width 16 height 15
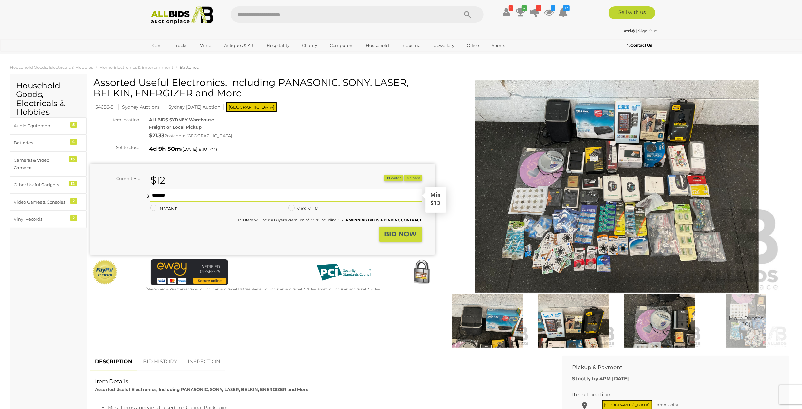
click at [178, 193] on input "text" at bounding box center [286, 195] width 272 height 13
type input "**"
click at [417, 231] on button "BID NOW" at bounding box center [400, 234] width 43 height 15
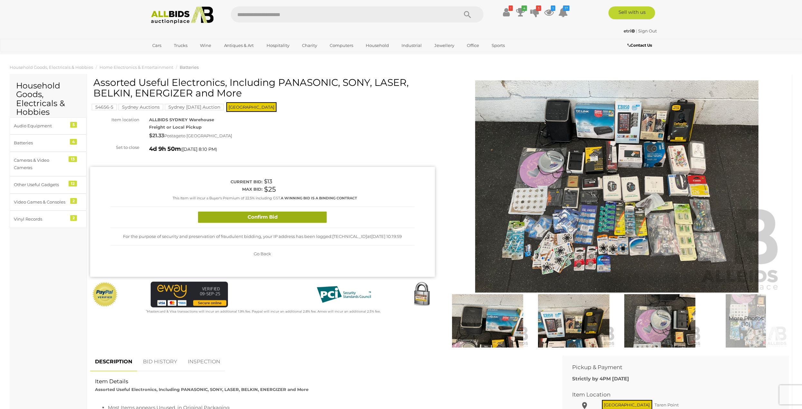
click at [299, 214] on button "Confirm Bid" at bounding box center [262, 217] width 129 height 11
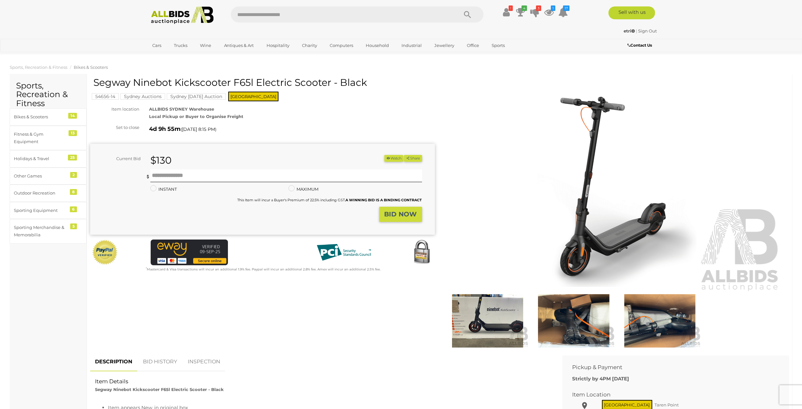
click at [590, 225] on img at bounding box center [616, 186] width 329 height 212
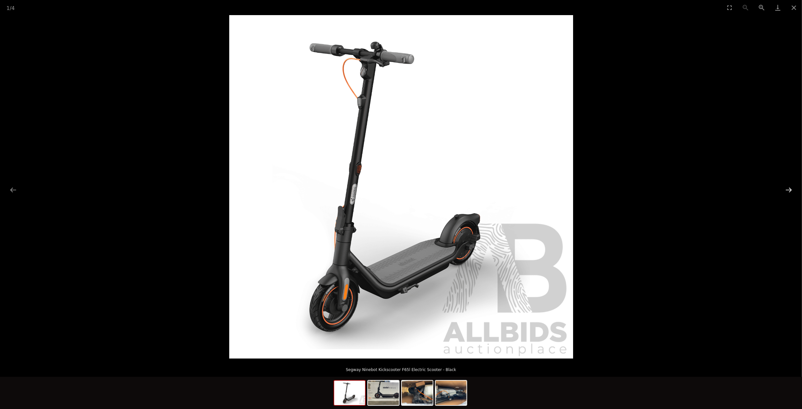
click at [788, 187] on button "Next slide" at bounding box center [789, 190] width 14 height 13
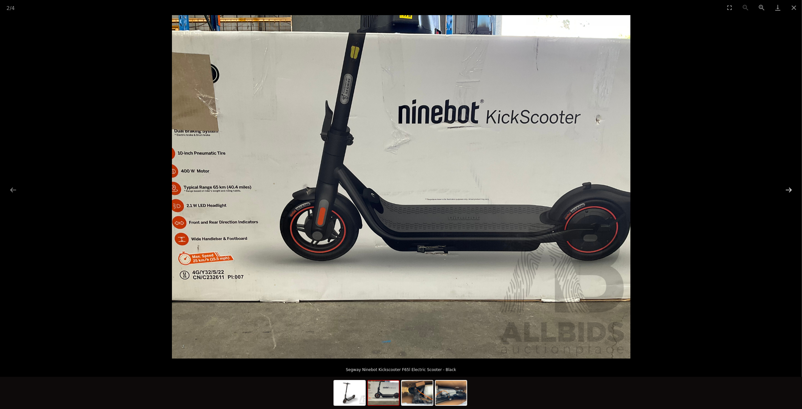
click at [788, 187] on button "Next slide" at bounding box center [789, 190] width 14 height 13
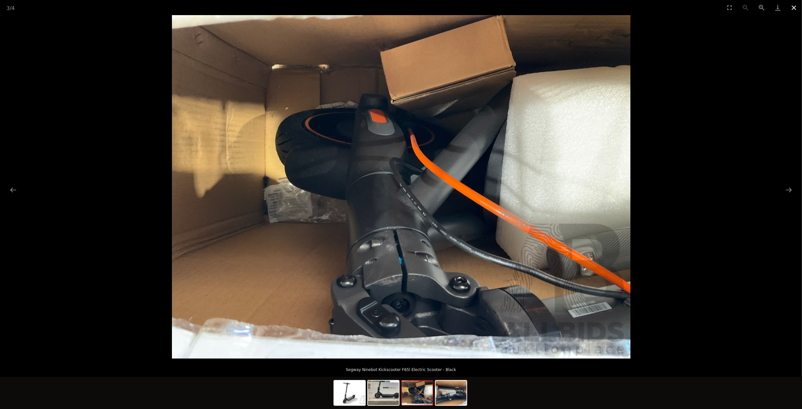
click at [794, 9] on button "Close gallery" at bounding box center [793, 7] width 16 height 15
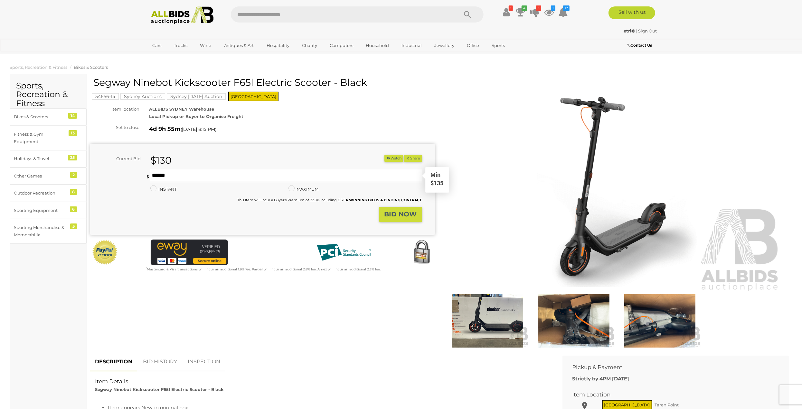
click at [173, 174] on input "text" at bounding box center [286, 176] width 272 height 13
type input "***"
click at [401, 213] on strong "BID NOW" at bounding box center [400, 214] width 32 height 8
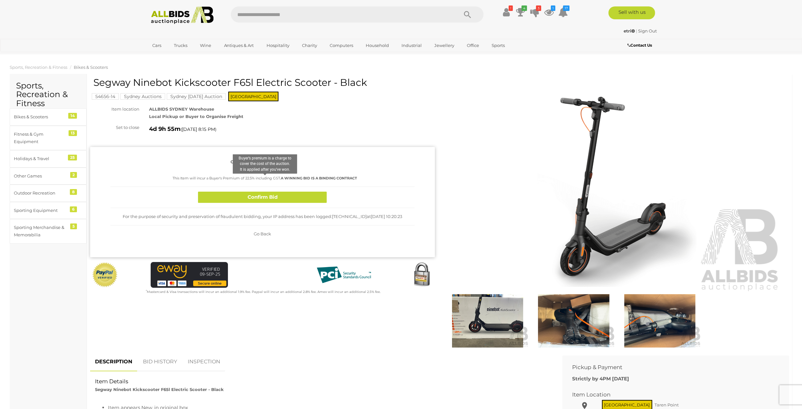
click at [208, 180] on small "This Item will incur a Buyer's Premium of 22.5% including GST. A WINNING BID IS…" at bounding box center [264, 178] width 184 height 5
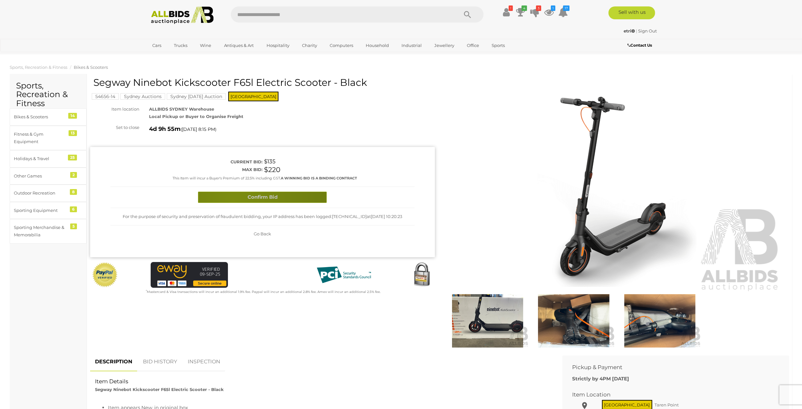
click at [233, 201] on button "Confirm Bid" at bounding box center [262, 197] width 129 height 11
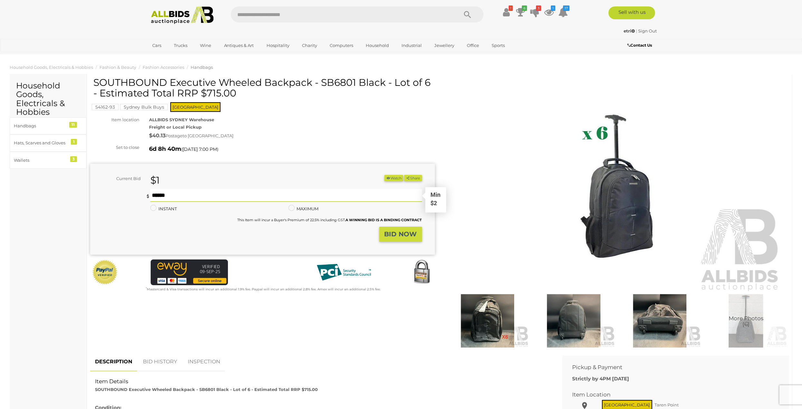
click at [169, 196] on input "text" at bounding box center [286, 195] width 272 height 13
type input "*"
type input "**"
click at [398, 238] on strong "BID NOW" at bounding box center [400, 234] width 32 height 8
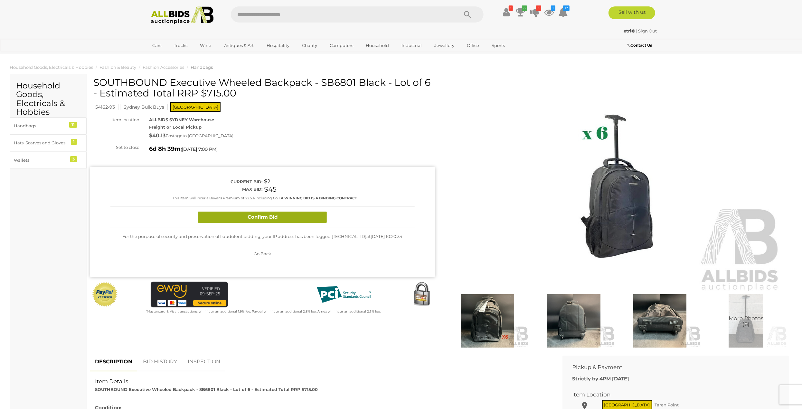
click at [289, 217] on button "Confirm Bid" at bounding box center [262, 217] width 129 height 11
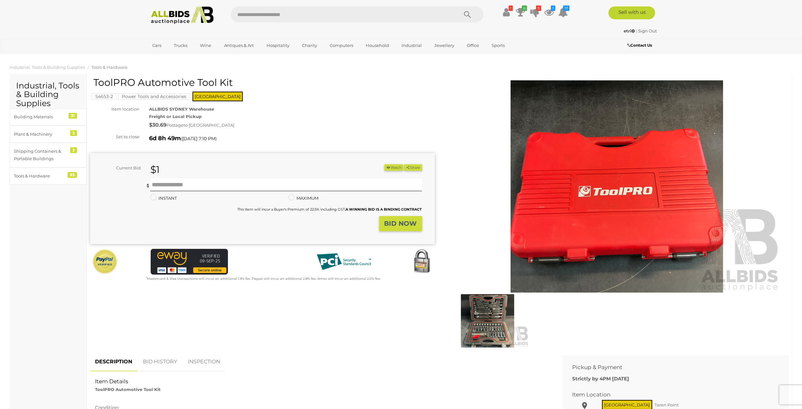
click at [475, 325] on img at bounding box center [487, 320] width 83 height 53
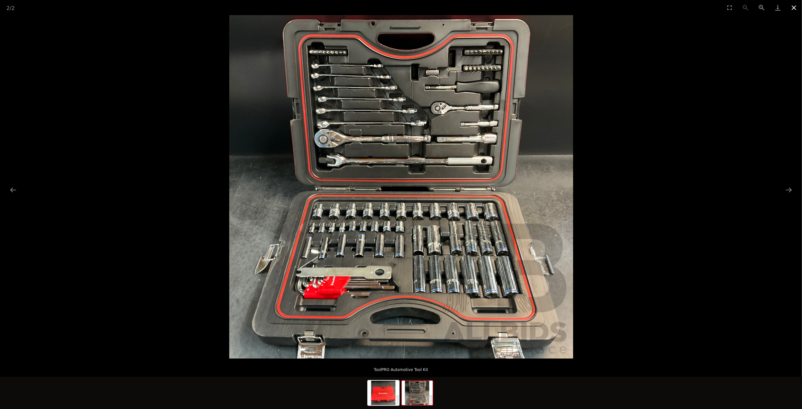
click at [792, 7] on button "Close gallery" at bounding box center [793, 7] width 16 height 15
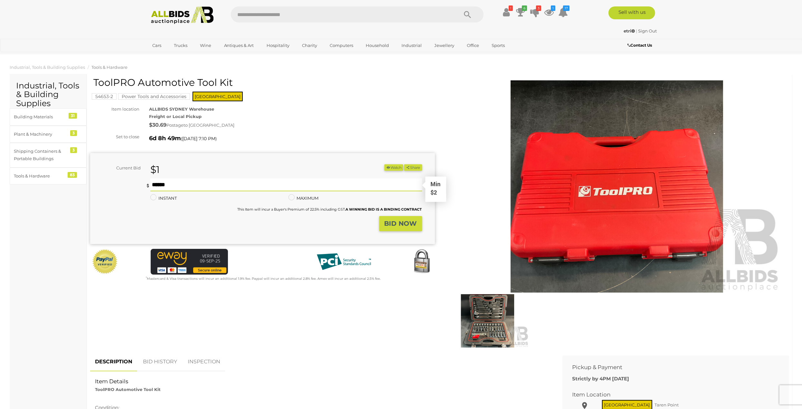
click at [163, 186] on input "text" at bounding box center [286, 185] width 272 height 13
type input "**"
click at [398, 224] on strong "BID NOW" at bounding box center [400, 224] width 32 height 8
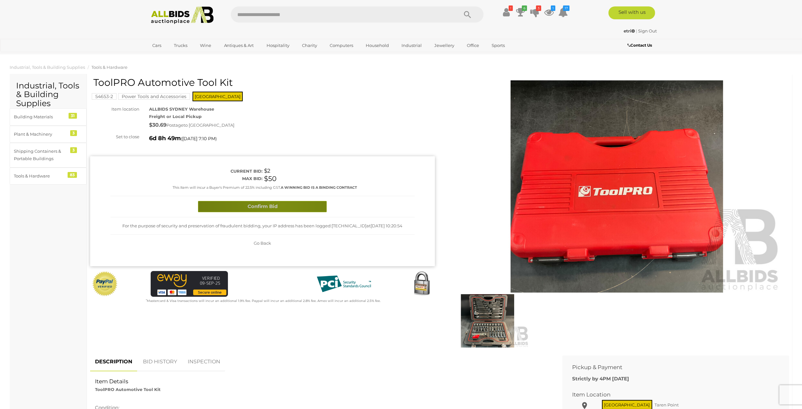
click at [282, 205] on button "Confirm Bid" at bounding box center [262, 206] width 129 height 11
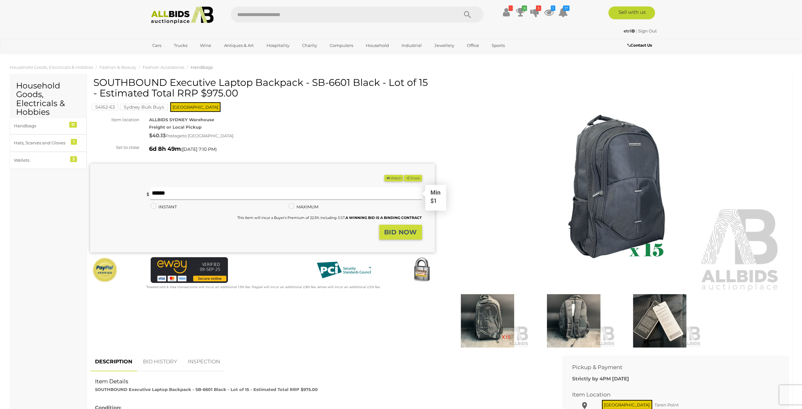
click at [170, 197] on input "text" at bounding box center [286, 193] width 272 height 13
type input "**"
click at [403, 237] on button "BID NOW" at bounding box center [400, 232] width 43 height 15
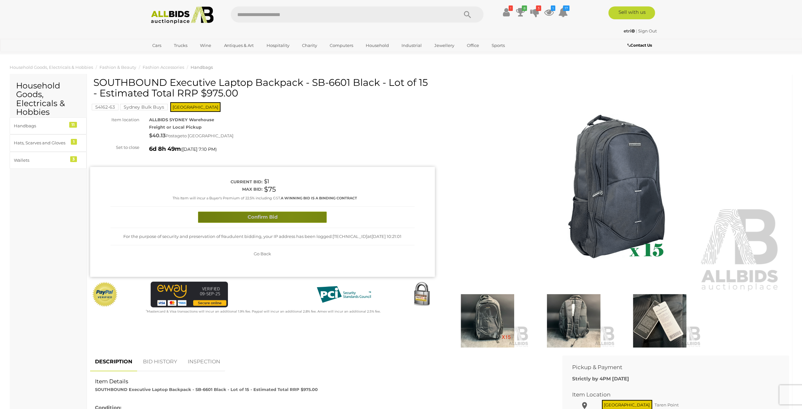
click at [291, 217] on button "Confirm Bid" at bounding box center [262, 217] width 129 height 11
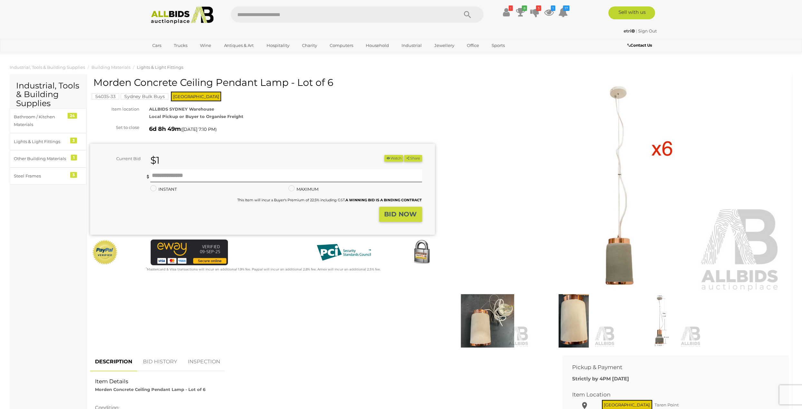
click at [478, 328] on img at bounding box center [487, 320] width 83 height 53
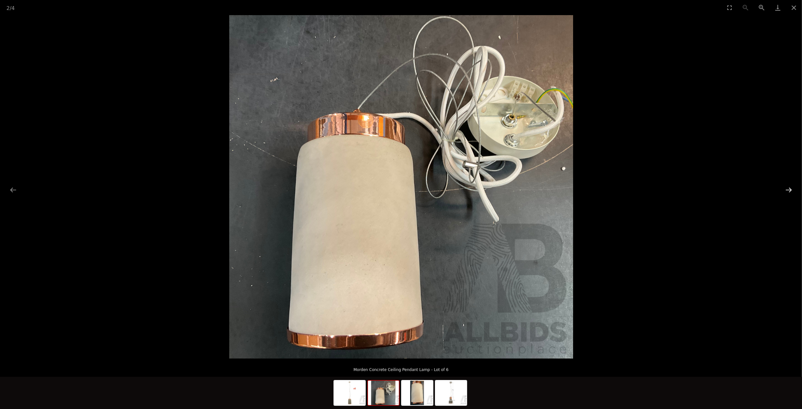
click at [787, 190] on button "Next slide" at bounding box center [789, 190] width 14 height 13
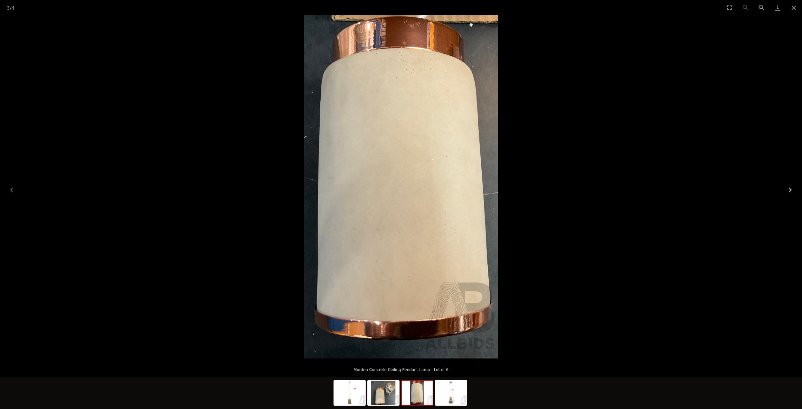
click at [787, 190] on button "Next slide" at bounding box center [789, 190] width 14 height 13
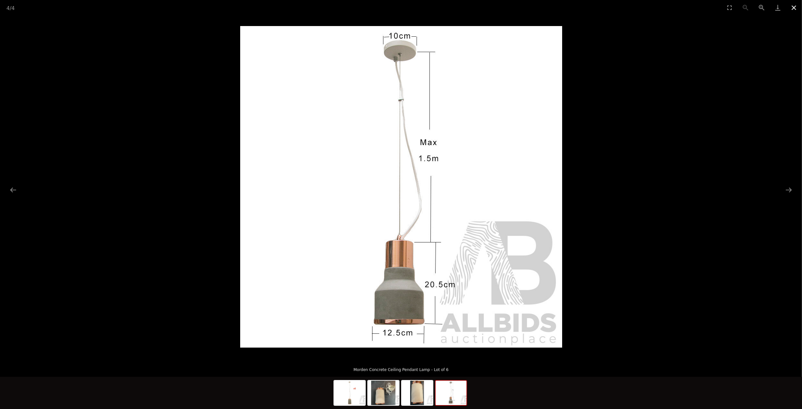
click at [793, 9] on button "Close gallery" at bounding box center [793, 7] width 16 height 15
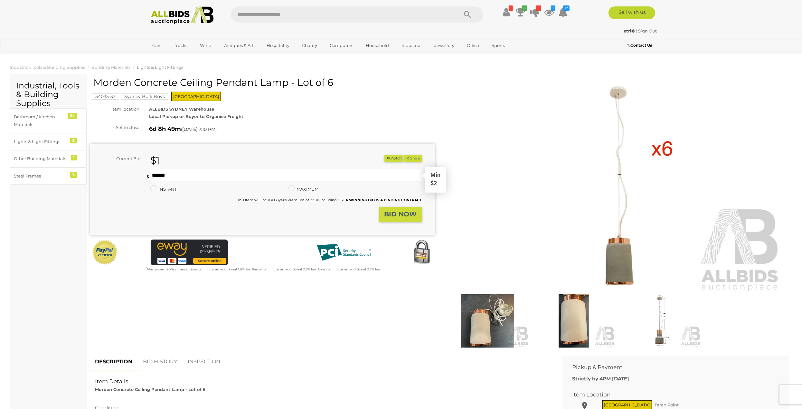
click at [193, 177] on input "text" at bounding box center [286, 176] width 272 height 13
type input "**"
click at [390, 213] on strong "BID NOW" at bounding box center [400, 214] width 32 height 8
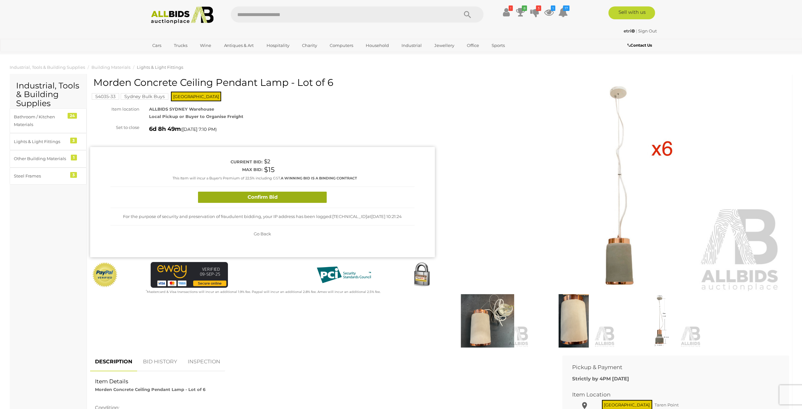
click at [248, 194] on button "Confirm Bid" at bounding box center [262, 197] width 129 height 11
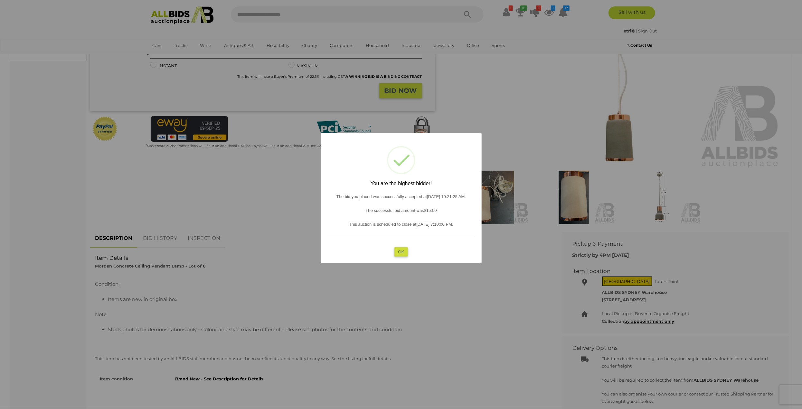
scroll to position [161, 0]
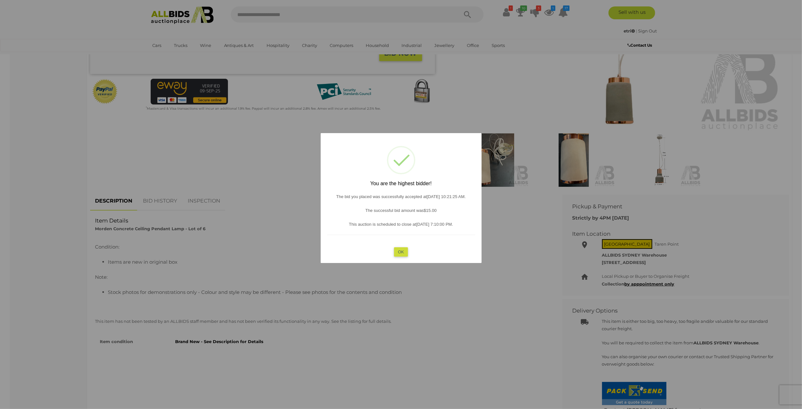
click at [400, 252] on button "OK" at bounding box center [401, 251] width 14 height 9
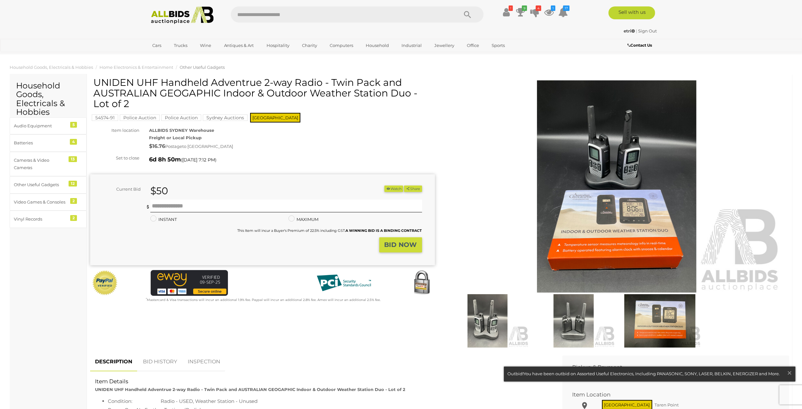
click at [619, 180] on img at bounding box center [616, 186] width 329 height 212
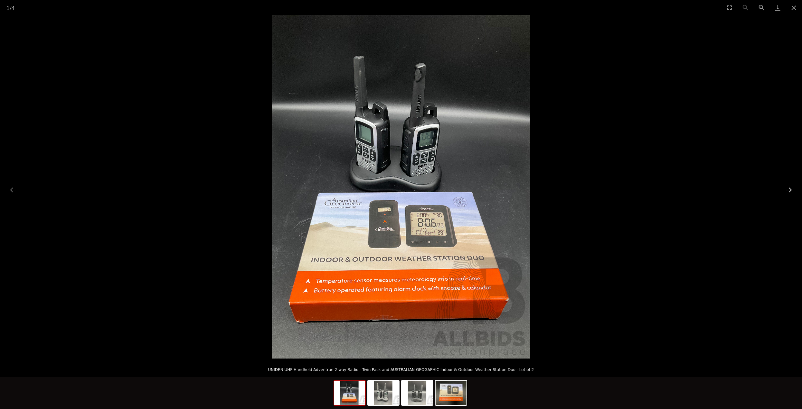
click at [789, 190] on button "Next slide" at bounding box center [789, 190] width 14 height 13
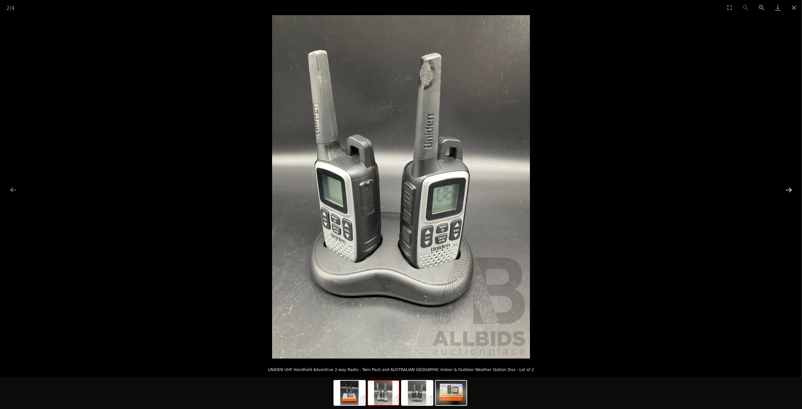
click at [789, 190] on button "Next slide" at bounding box center [789, 190] width 14 height 13
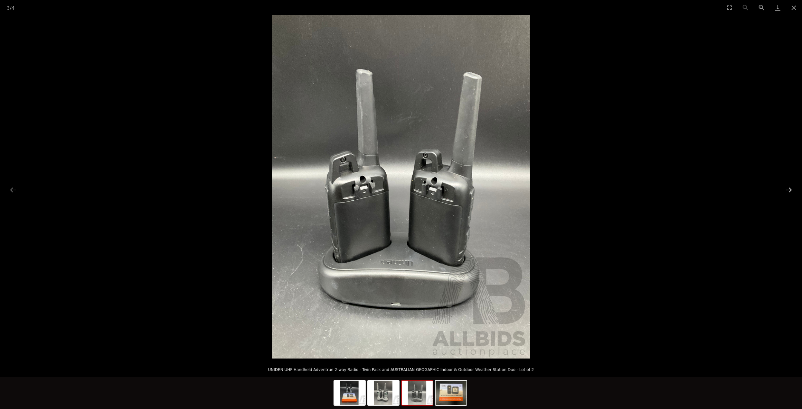
click at [789, 190] on button "Next slide" at bounding box center [789, 190] width 14 height 13
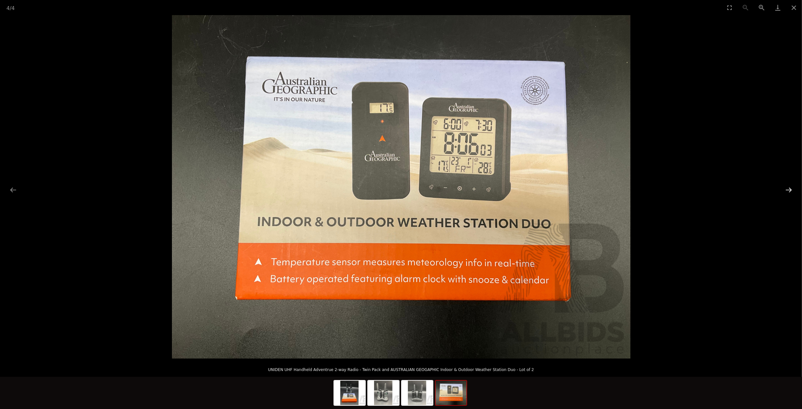
click at [789, 190] on button "Next slide" at bounding box center [789, 190] width 14 height 13
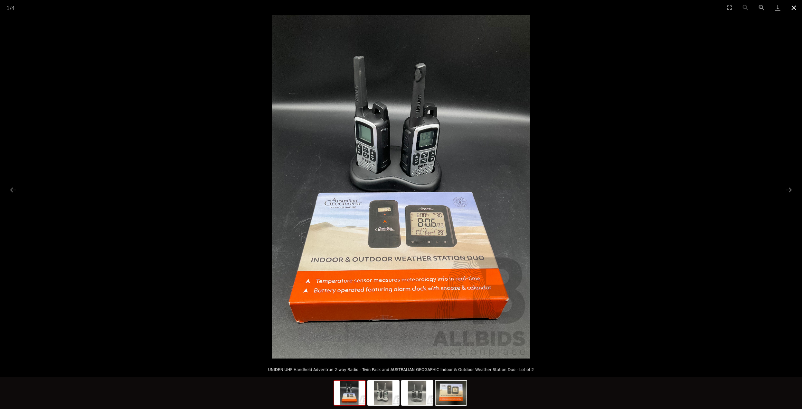
click at [793, 8] on button "Close gallery" at bounding box center [793, 7] width 16 height 15
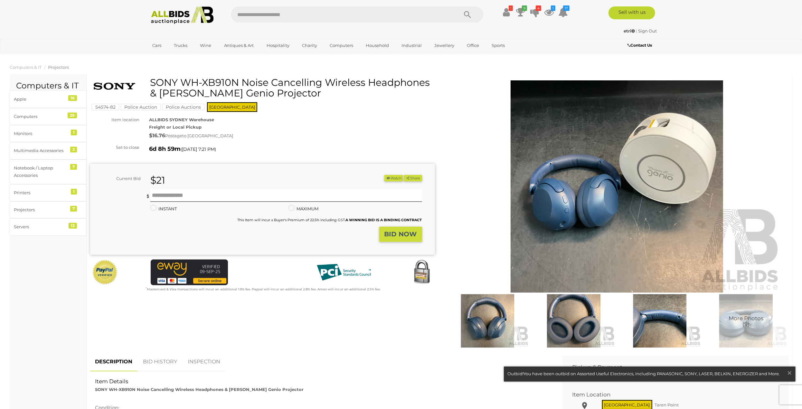
click at [601, 183] on img at bounding box center [616, 186] width 329 height 212
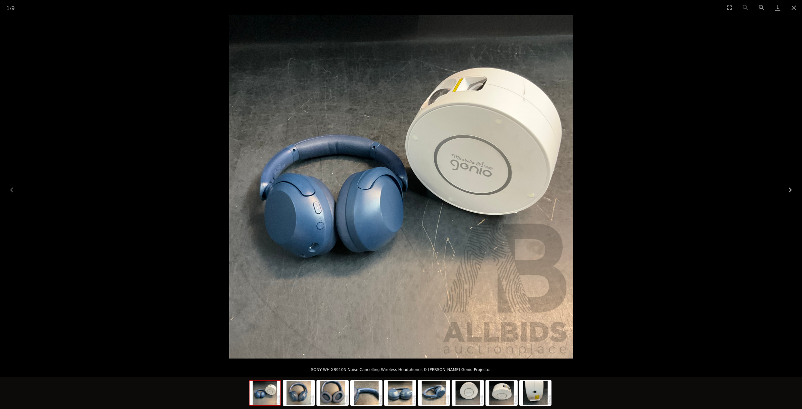
click at [786, 188] on button "Next slide" at bounding box center [789, 190] width 14 height 13
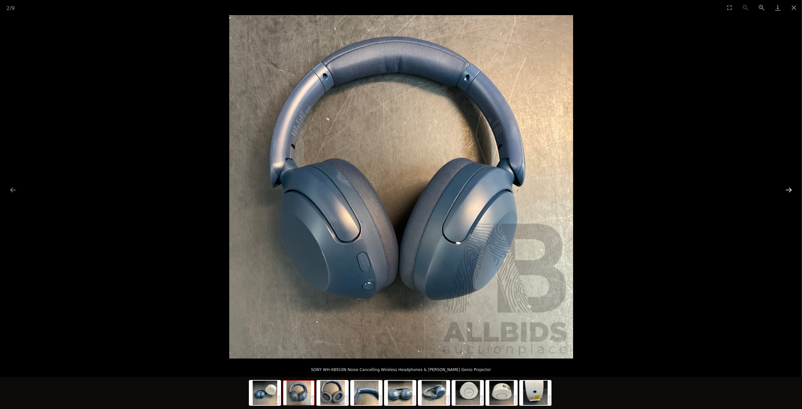
click at [786, 188] on button "Next slide" at bounding box center [789, 190] width 14 height 13
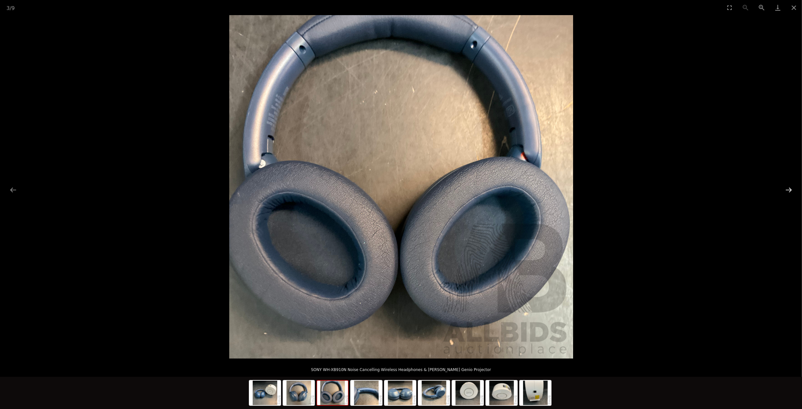
click at [786, 188] on button "Next slide" at bounding box center [789, 190] width 14 height 13
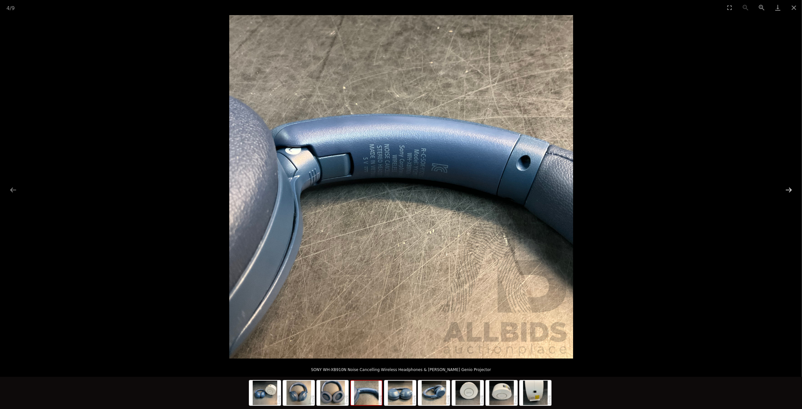
click at [786, 188] on button "Next slide" at bounding box center [789, 190] width 14 height 13
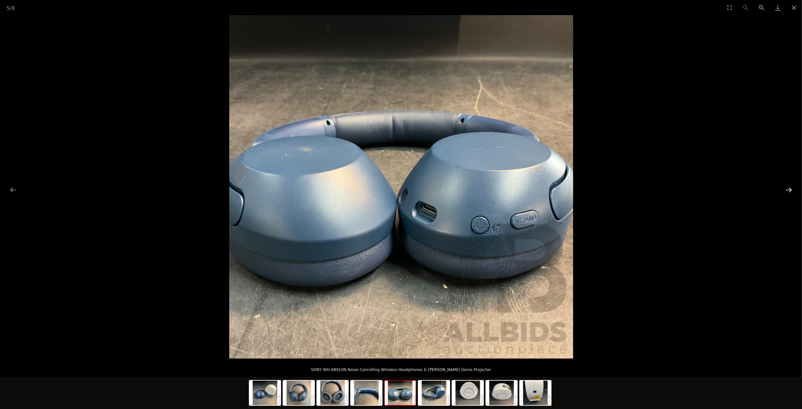
click at [786, 188] on button "Next slide" at bounding box center [789, 190] width 14 height 13
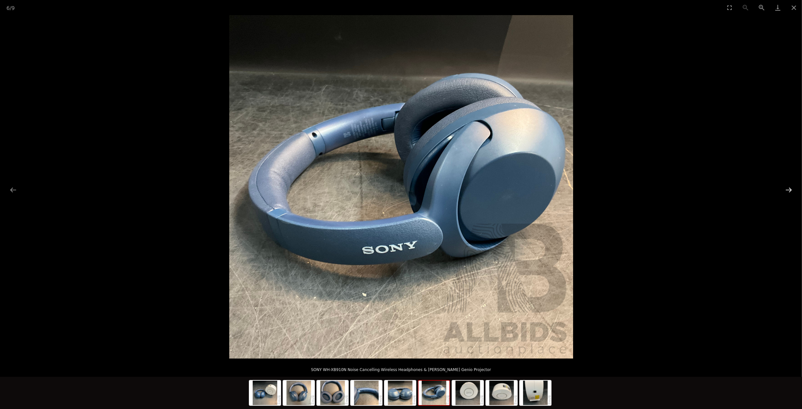
click at [786, 188] on button "Next slide" at bounding box center [789, 190] width 14 height 13
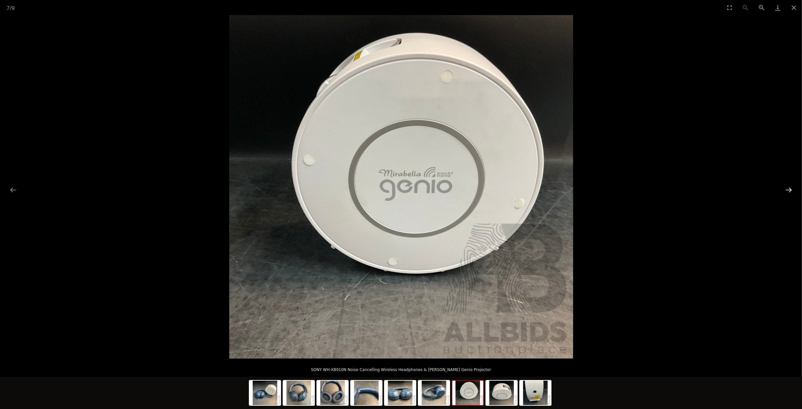
click at [786, 188] on button "Next slide" at bounding box center [789, 190] width 14 height 13
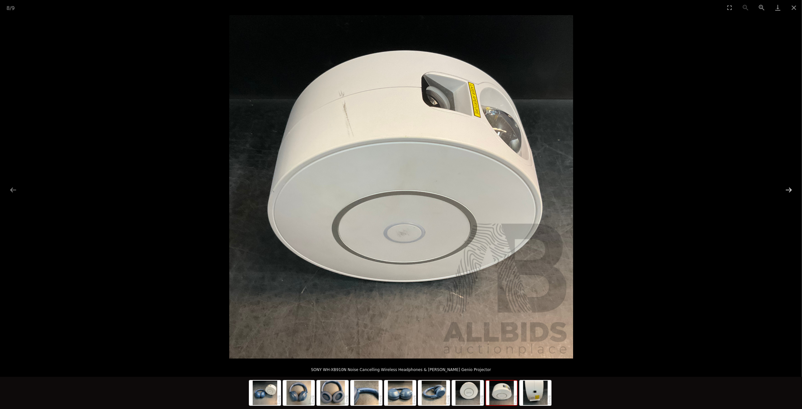
click at [786, 188] on button "Next slide" at bounding box center [789, 190] width 14 height 13
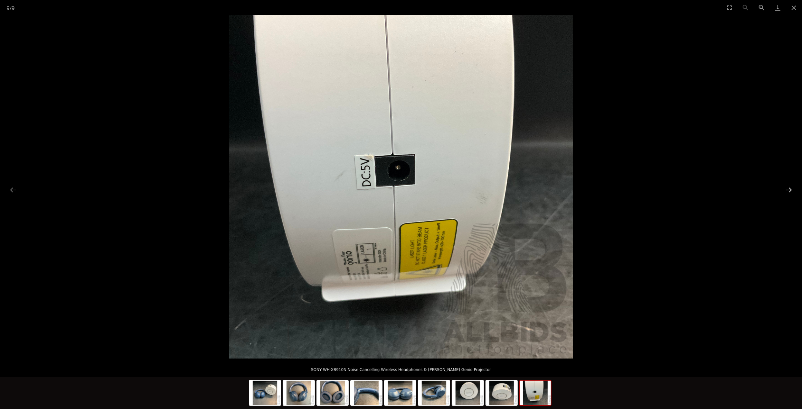
click at [786, 188] on button "Next slide" at bounding box center [789, 190] width 14 height 13
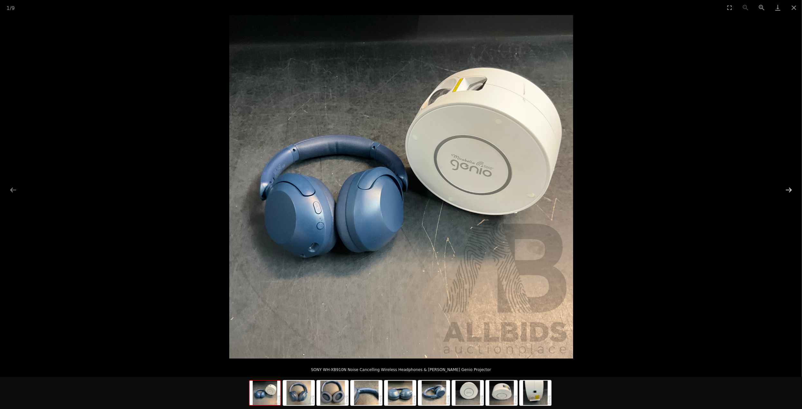
click at [786, 188] on button "Next slide" at bounding box center [789, 190] width 14 height 13
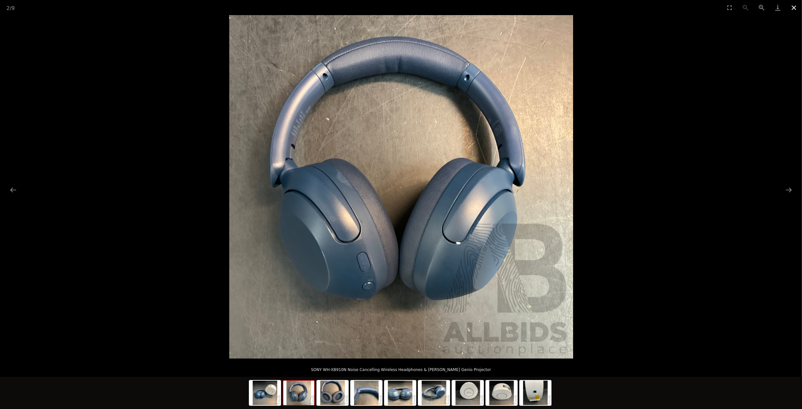
click at [794, 5] on button "Close gallery" at bounding box center [793, 7] width 16 height 15
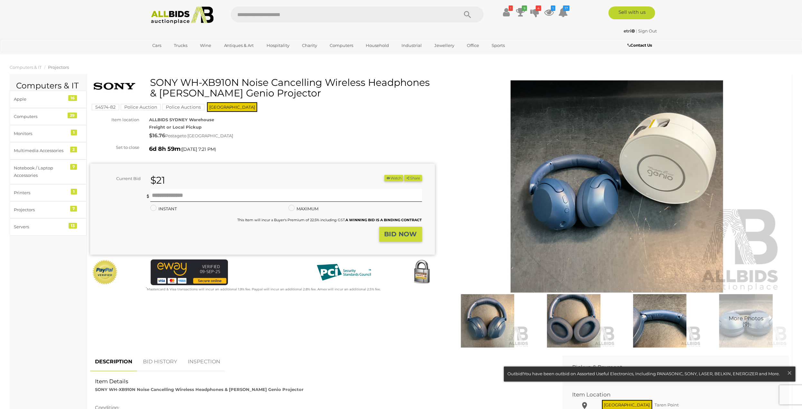
drag, startPoint x: 158, startPoint y: 95, endPoint x: 283, endPoint y: 98, distance: 124.9
click at [283, 98] on div "SONY WH-XB910N Noise Cancelling Wireless Headphones & Mirabella Genio Projector" at bounding box center [263, 90] width 340 height 26
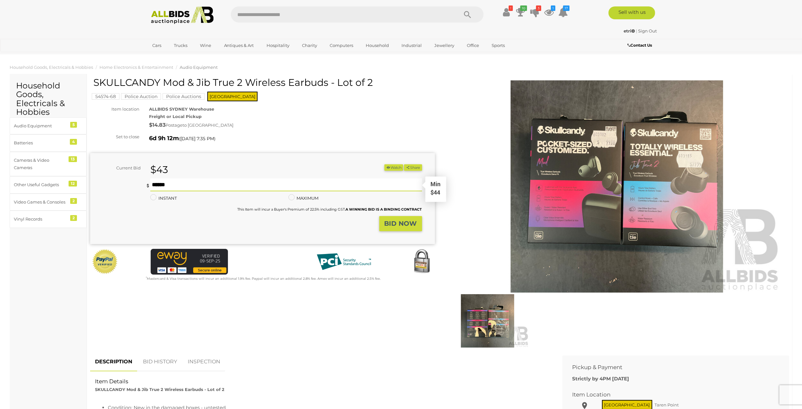
click at [167, 185] on input "text" at bounding box center [286, 185] width 272 height 13
type input "**"
click at [398, 224] on strong "BID NOW" at bounding box center [400, 224] width 32 height 8
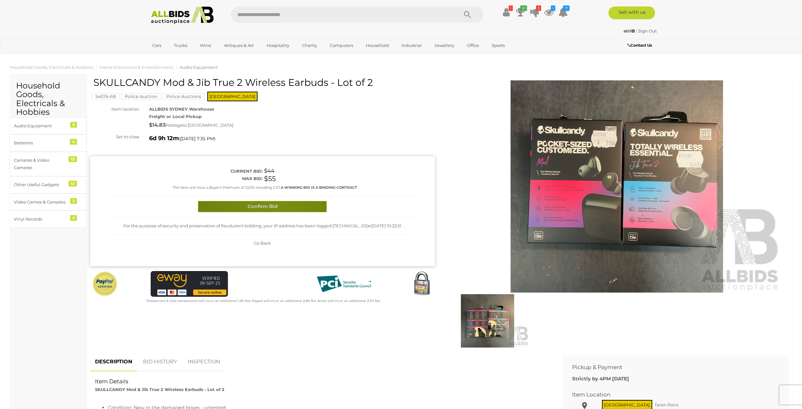
click at [277, 205] on button "Confirm Bid" at bounding box center [262, 206] width 129 height 11
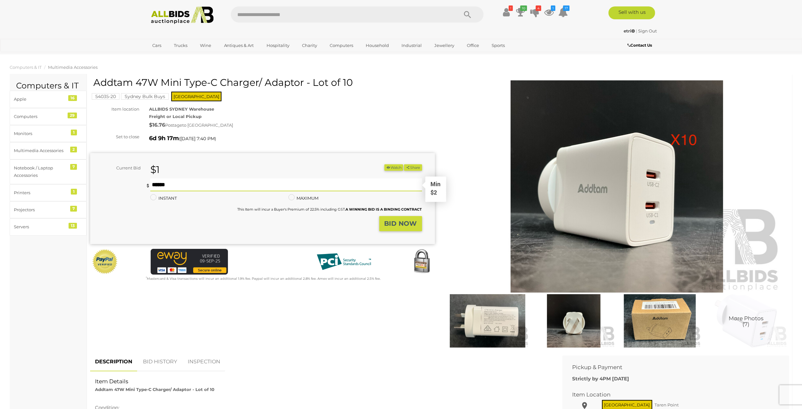
click at [174, 188] on input "text" at bounding box center [286, 185] width 272 height 13
type input "**"
click at [402, 227] on strong "BID NOW" at bounding box center [400, 224] width 32 height 8
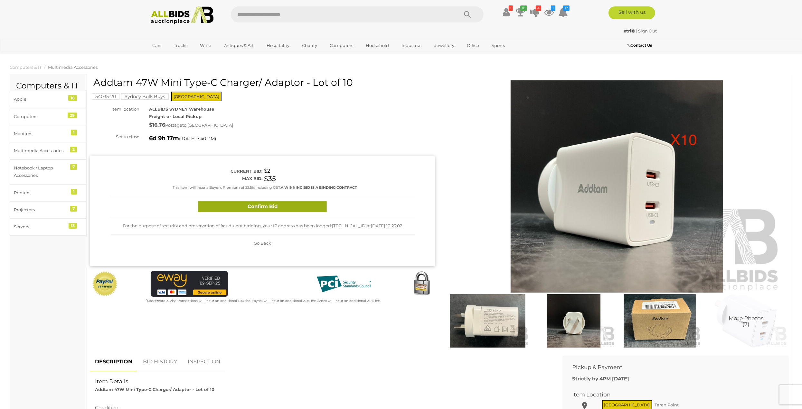
click at [303, 204] on button "Confirm Bid" at bounding box center [262, 206] width 129 height 11
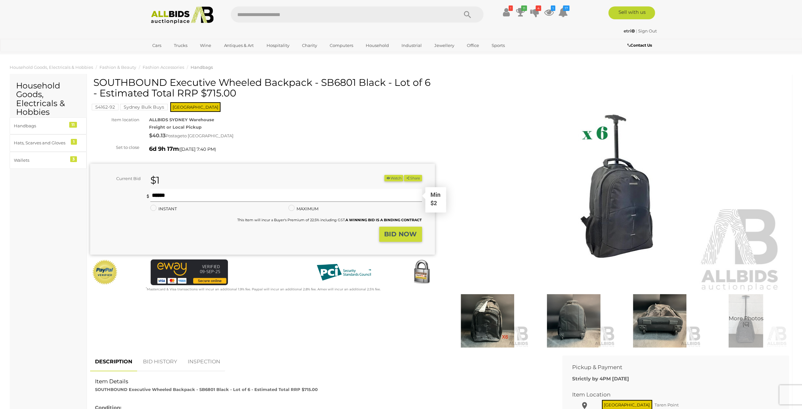
click at [179, 191] on input "text" at bounding box center [286, 195] width 272 height 13
type input "**"
click at [400, 234] on strong "BID NOW" at bounding box center [400, 234] width 32 height 8
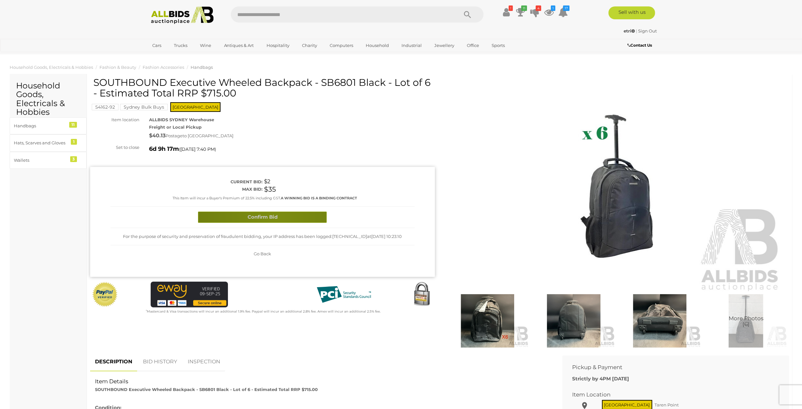
click at [276, 217] on button "Confirm Bid" at bounding box center [262, 217] width 129 height 11
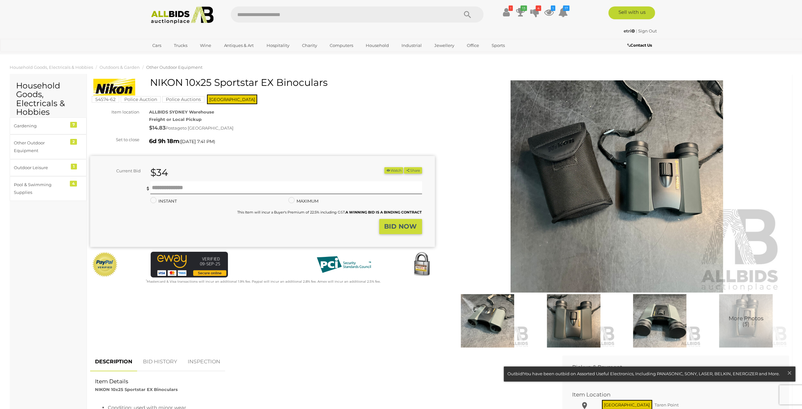
drag, startPoint x: 150, startPoint y: 82, endPoint x: 327, endPoint y: 79, distance: 177.0
click at [327, 79] on h1 "NIKON 10x25 Sportstar EX Binoculars" at bounding box center [263, 82] width 340 height 11
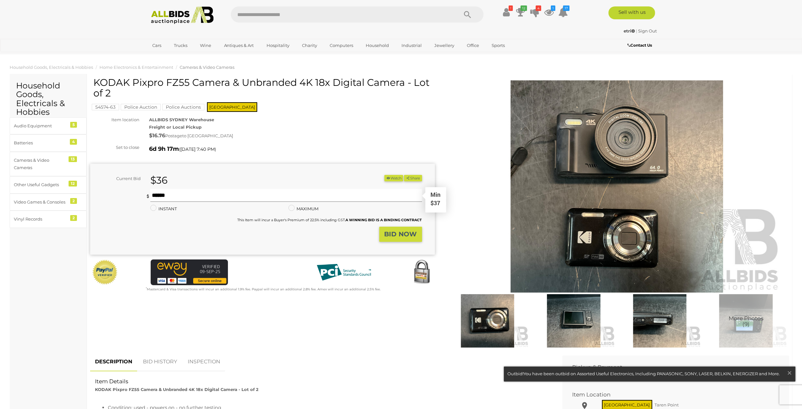
click at [174, 197] on input "text" at bounding box center [286, 195] width 272 height 13
type input "**"
click at [406, 236] on strong "BID NOW" at bounding box center [400, 234] width 32 height 8
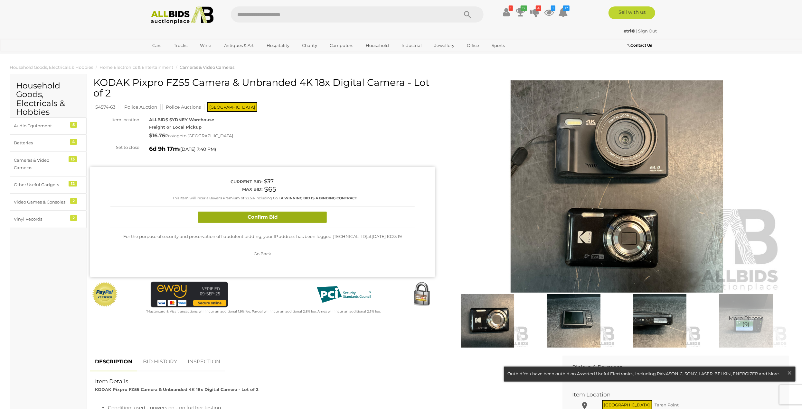
click at [286, 216] on button "Confirm Bid" at bounding box center [262, 217] width 129 height 11
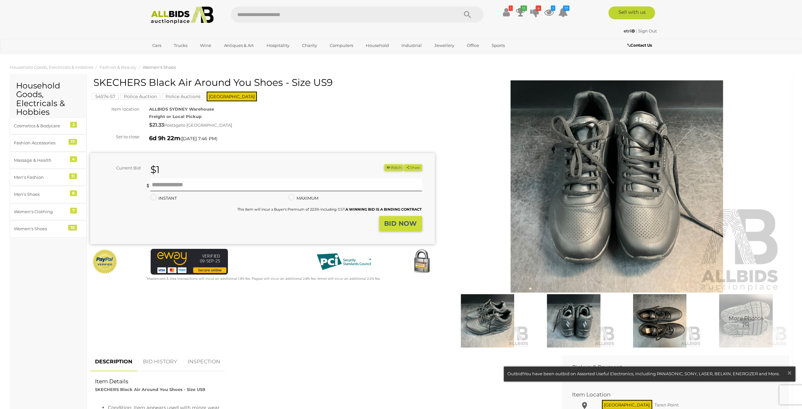
click at [587, 316] on img at bounding box center [573, 320] width 83 height 53
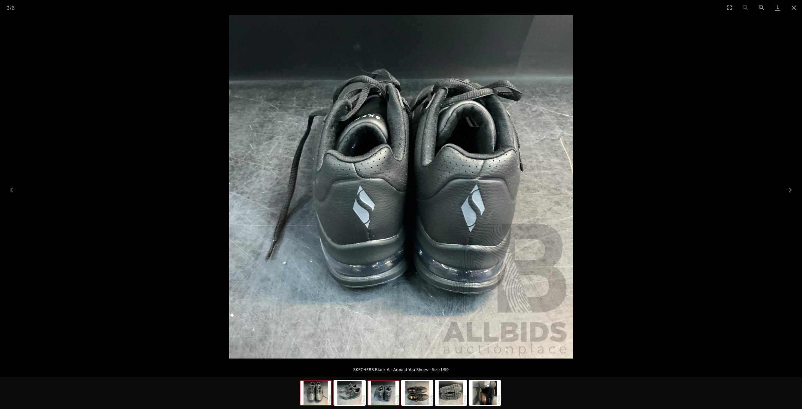
click at [318, 398] on img at bounding box center [315, 393] width 31 height 24
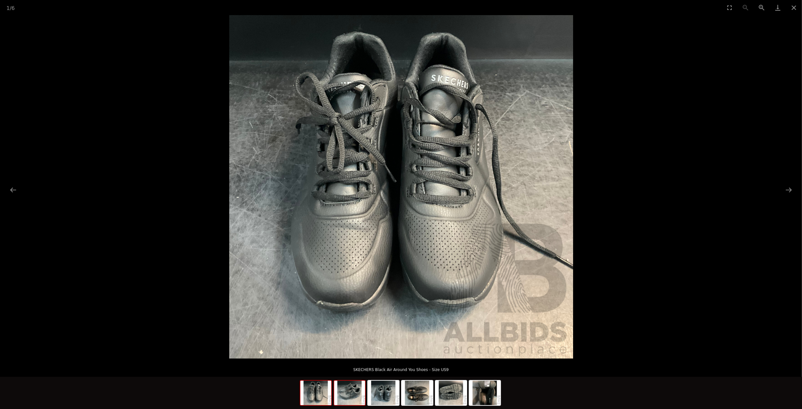
click at [353, 398] on img at bounding box center [349, 393] width 31 height 24
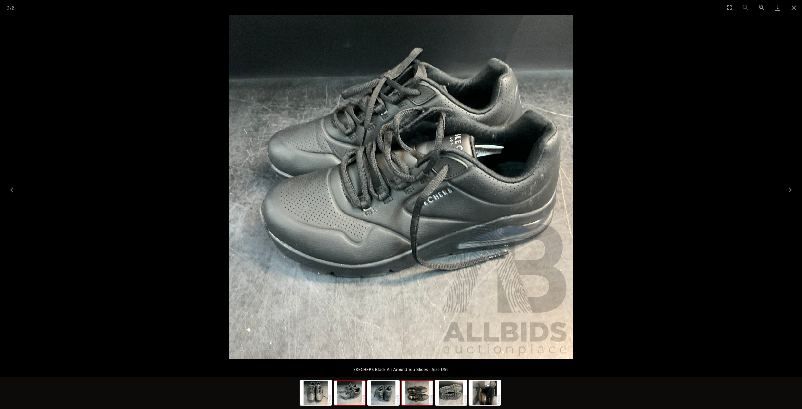
click at [415, 401] on img at bounding box center [417, 393] width 31 height 24
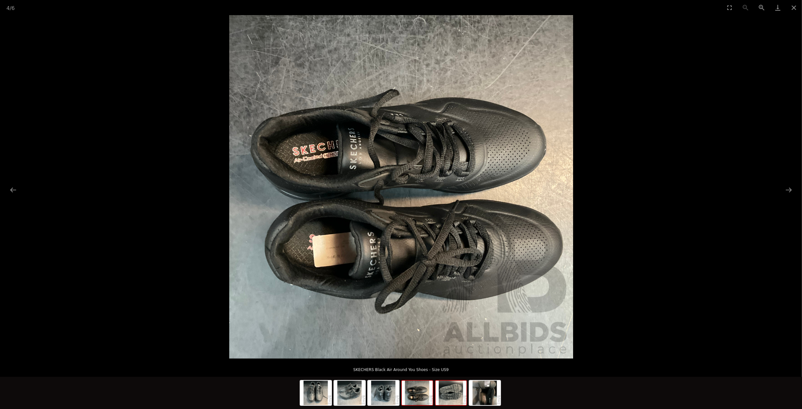
click at [450, 399] on img at bounding box center [450, 393] width 31 height 24
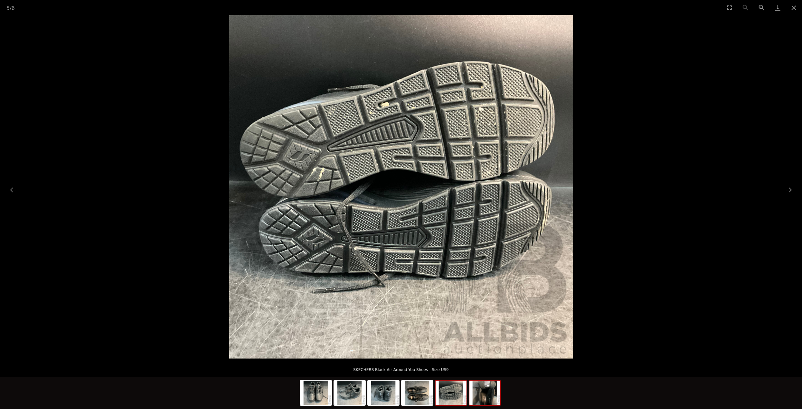
click at [490, 394] on img at bounding box center [484, 393] width 31 height 24
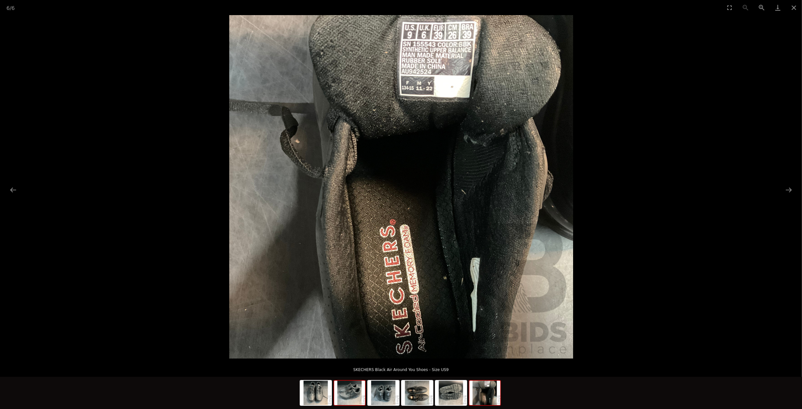
click at [353, 398] on img at bounding box center [349, 393] width 31 height 24
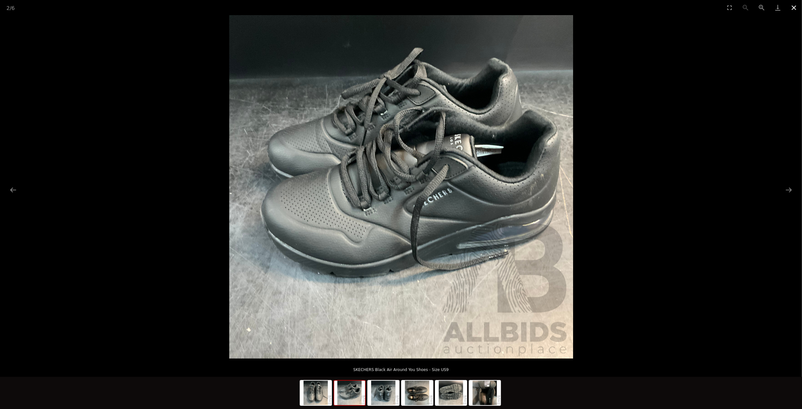
click at [792, 9] on button "Close gallery" at bounding box center [793, 7] width 16 height 15
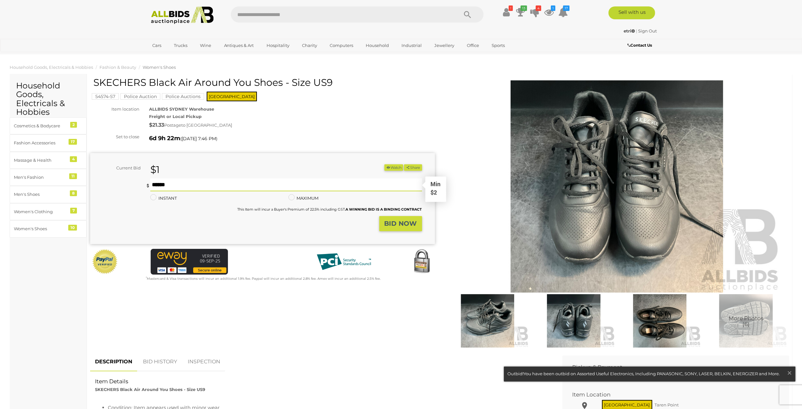
click at [175, 183] on input "text" at bounding box center [286, 185] width 272 height 13
type input "**"
click at [399, 221] on strong "BID NOW" at bounding box center [400, 224] width 32 height 8
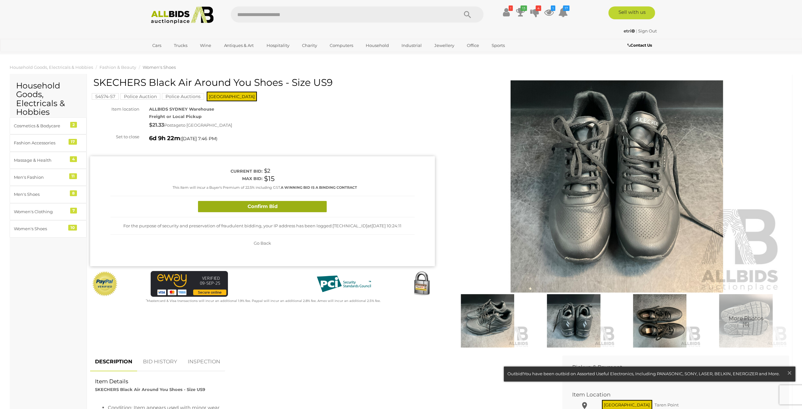
click at [299, 209] on button "Confirm Bid" at bounding box center [262, 206] width 129 height 11
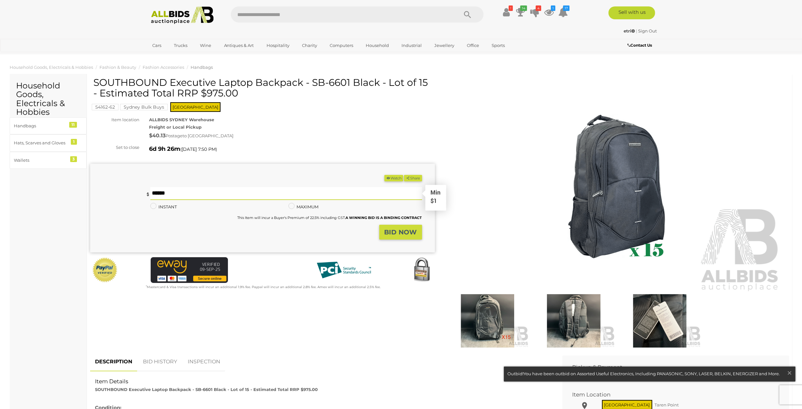
click at [182, 193] on input "text" at bounding box center [286, 193] width 272 height 13
type input "**"
click at [413, 234] on strong "BID NOW" at bounding box center [400, 232] width 32 height 8
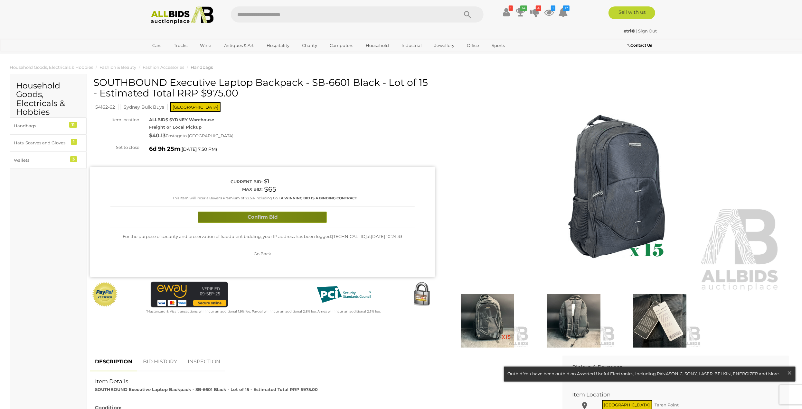
click at [264, 217] on button "Confirm Bid" at bounding box center [262, 217] width 129 height 11
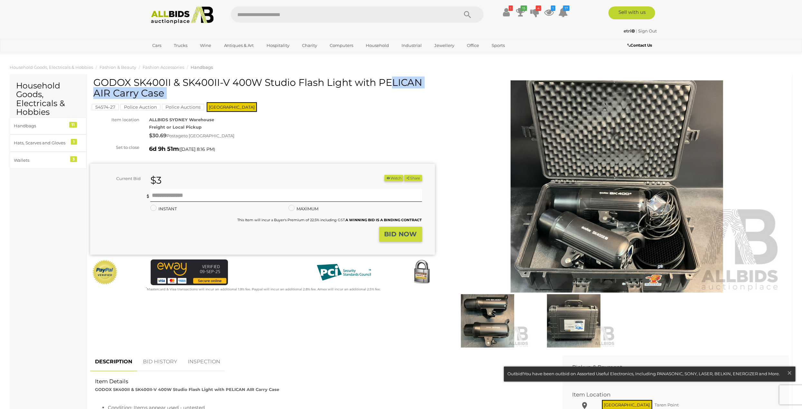
drag, startPoint x: 90, startPoint y: 80, endPoint x: 146, endPoint y: 79, distance: 55.4
click at [146, 79] on div "GODOX SK400II & SK400II-V 400W Studio Flash Light with PELICAN AIR Carry Case 5…" at bounding box center [262, 185] width 345 height 216
click at [181, 90] on h1 "GODOX SK400II & SK400II-V 400W Studio Flash Light with PELICAN AIR Carry Case" at bounding box center [263, 87] width 340 height 21
drag, startPoint x: 94, startPoint y: 81, endPoint x: 353, endPoint y: 80, distance: 259.0
click at [353, 80] on h1 "GODOX SK400II & SK400II-V 400W Studio Flash Light with PELICAN AIR Carry Case" at bounding box center [263, 87] width 340 height 21
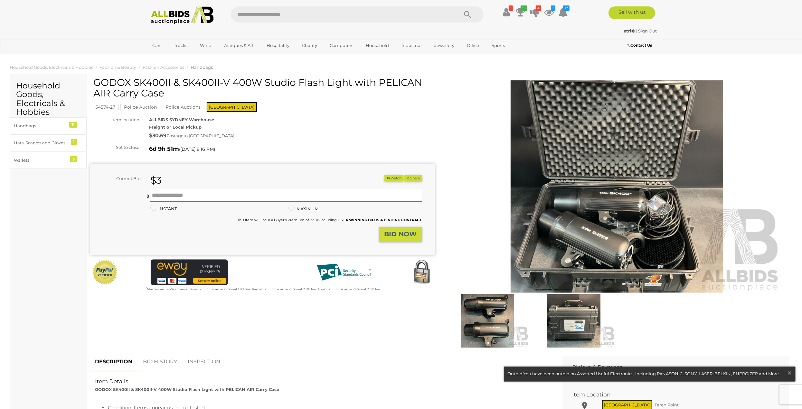
click at [176, 107] on mark "Police Auctions" at bounding box center [183, 107] width 42 height 6
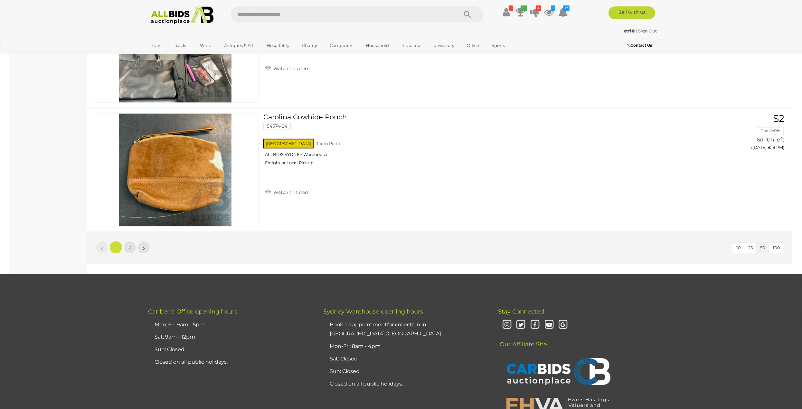
scroll to position [6146, 0]
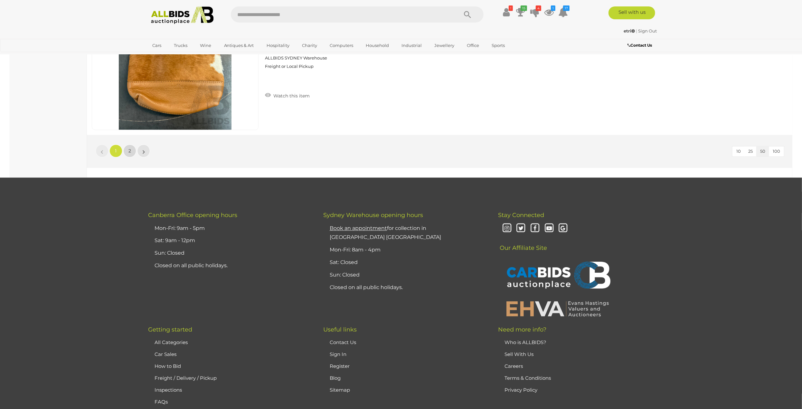
click at [129, 148] on span "2" at bounding box center [129, 151] width 3 height 6
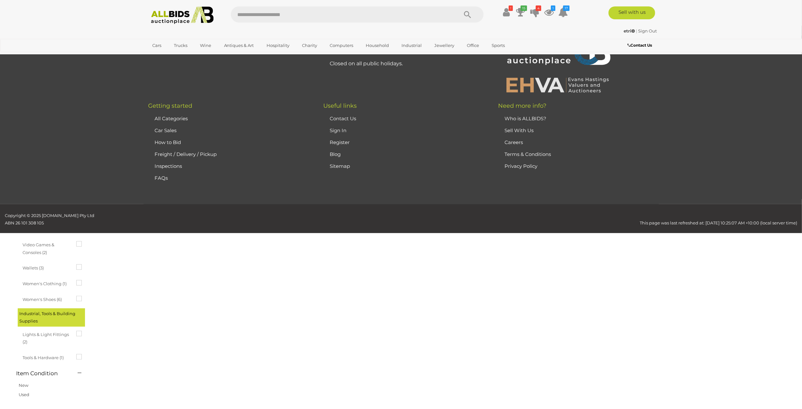
scroll to position [22, 0]
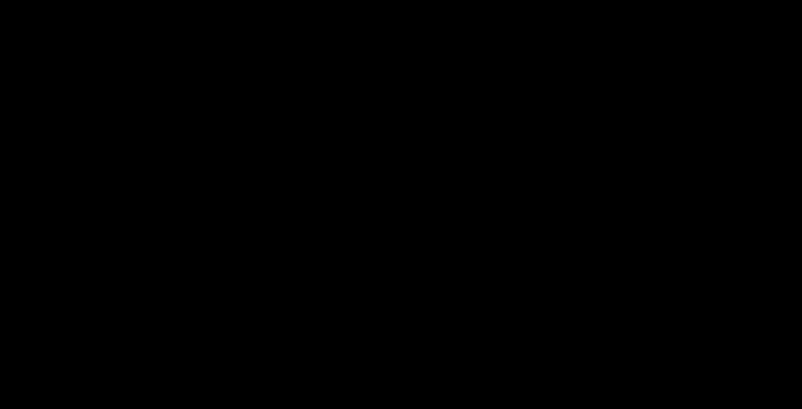
click at [604, 188] on div at bounding box center [401, 187] width 802 height 344
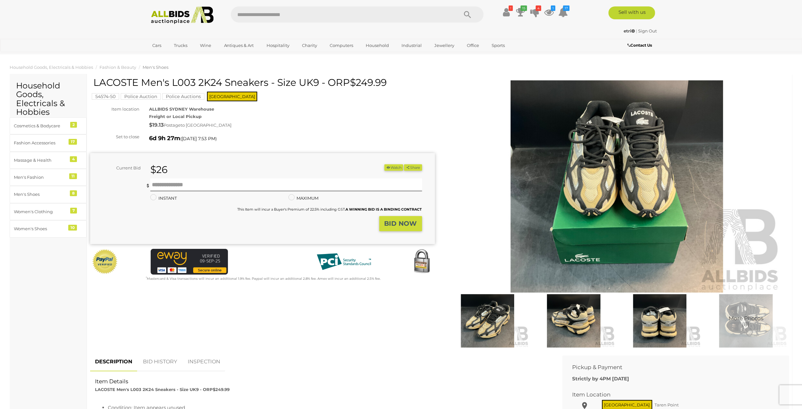
click at [606, 187] on img at bounding box center [616, 186] width 329 height 212
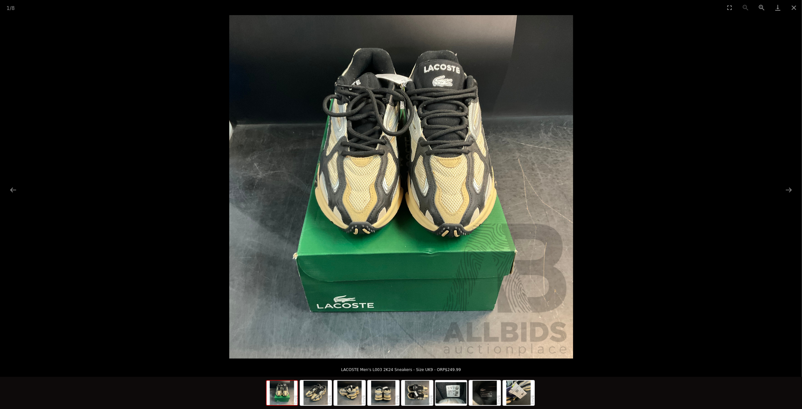
click at [606, 187] on picture at bounding box center [401, 187] width 802 height 344
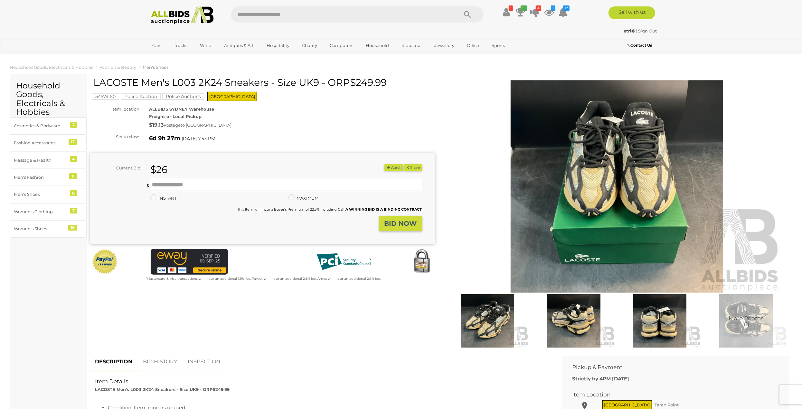
click at [606, 187] on img at bounding box center [616, 186] width 329 height 212
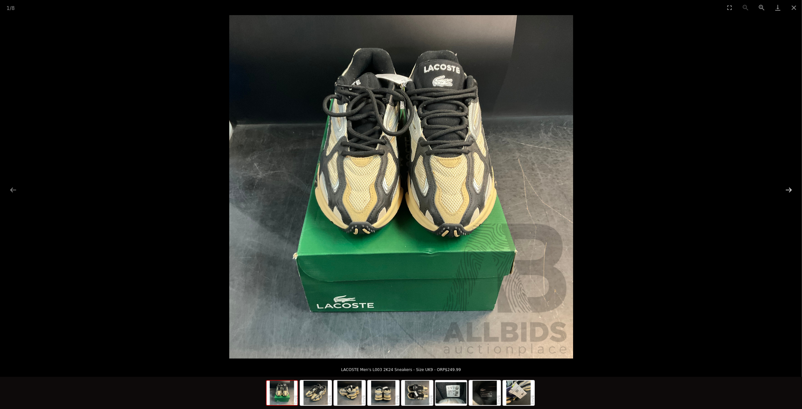
click at [788, 190] on button "Next slide" at bounding box center [789, 190] width 14 height 13
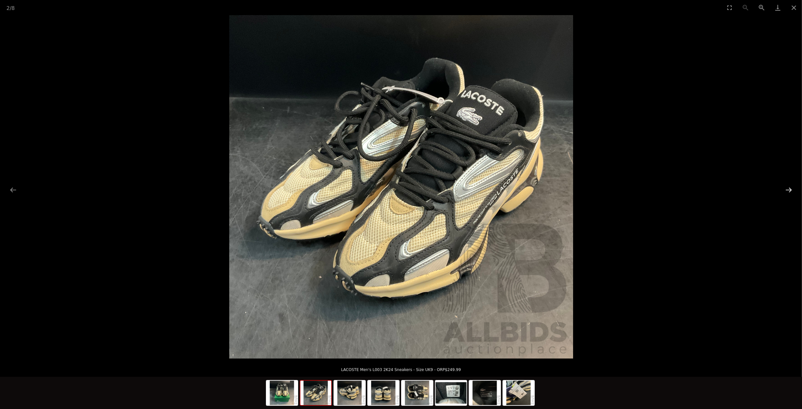
click at [788, 190] on button "Next slide" at bounding box center [789, 190] width 14 height 13
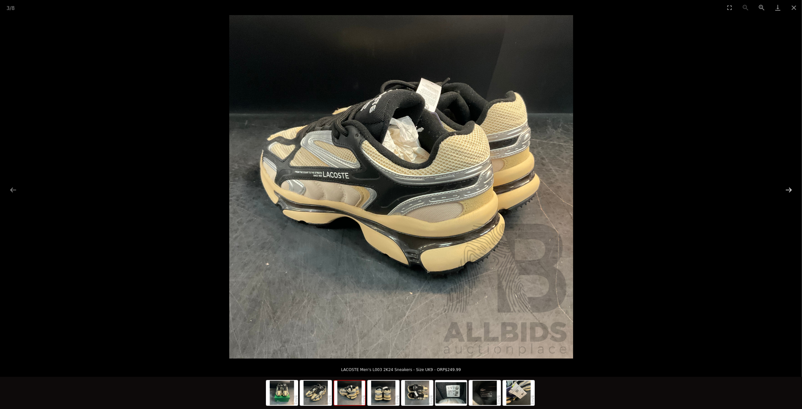
click at [788, 190] on button "Next slide" at bounding box center [789, 190] width 14 height 13
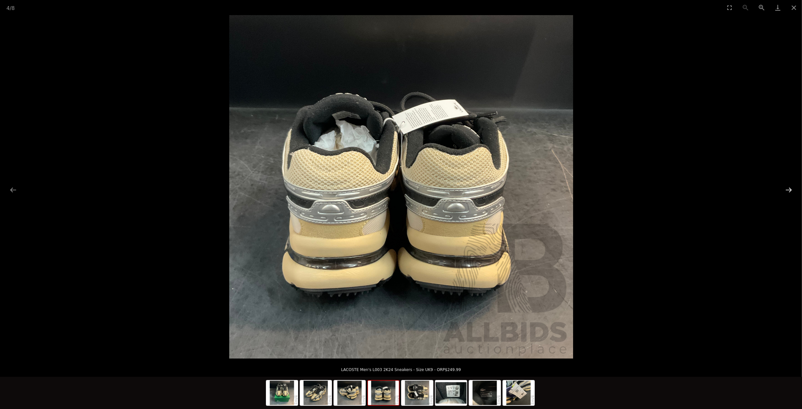
click at [788, 190] on button "Next slide" at bounding box center [789, 190] width 14 height 13
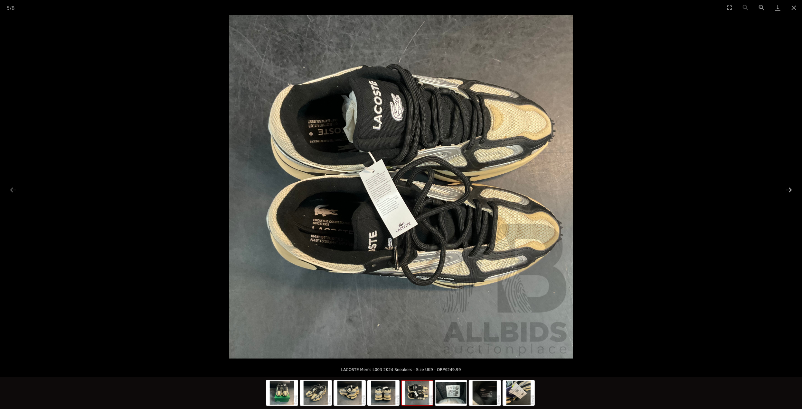
click at [788, 190] on button "Next slide" at bounding box center [789, 190] width 14 height 13
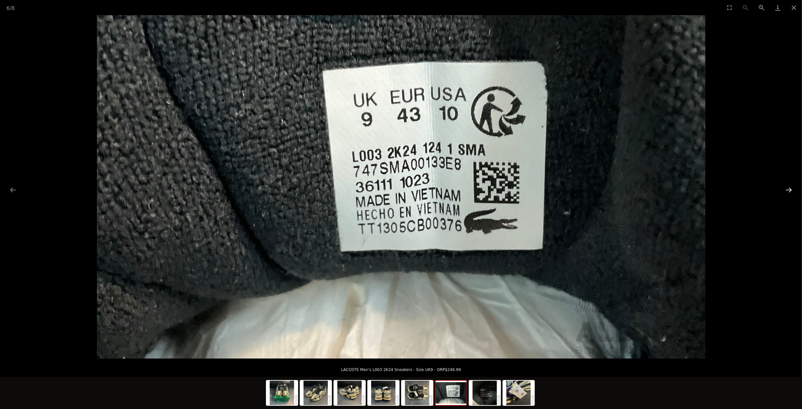
click at [788, 190] on button "Next slide" at bounding box center [789, 190] width 14 height 13
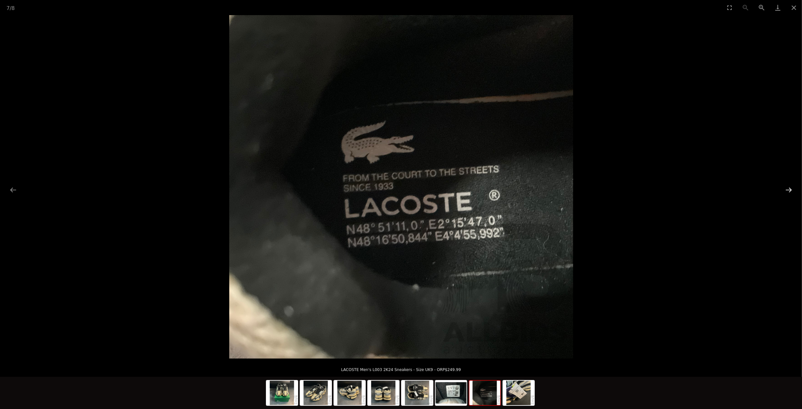
click at [788, 190] on button "Next slide" at bounding box center [789, 190] width 14 height 13
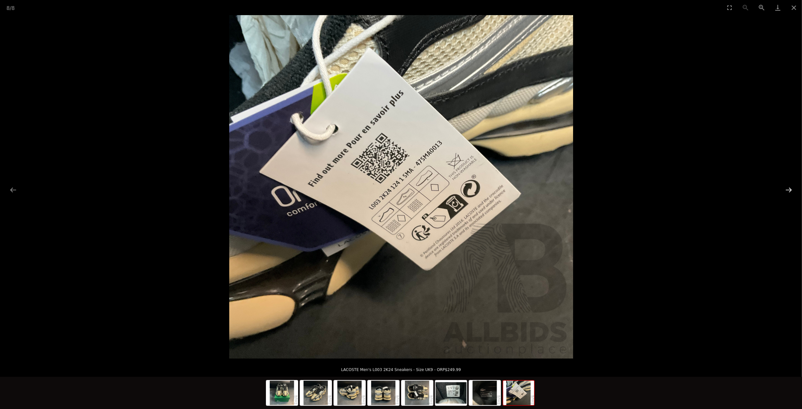
click at [788, 190] on button "Next slide" at bounding box center [789, 190] width 14 height 13
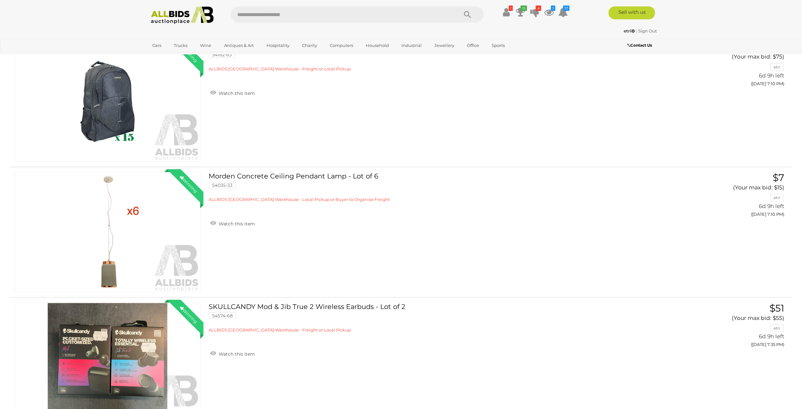
scroll to position [901, 0]
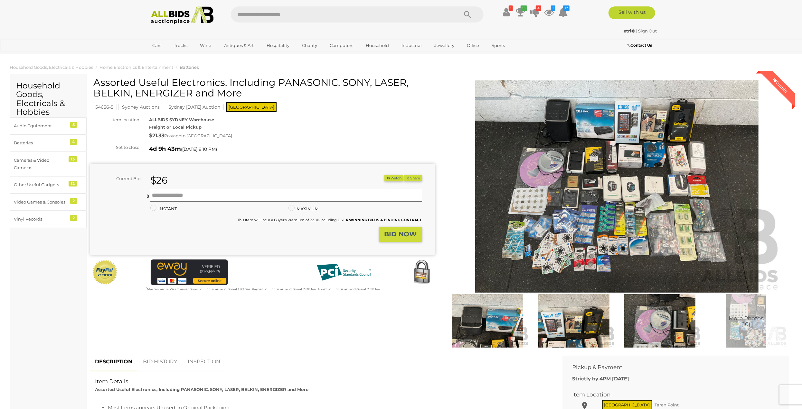
scroll to position [193, 0]
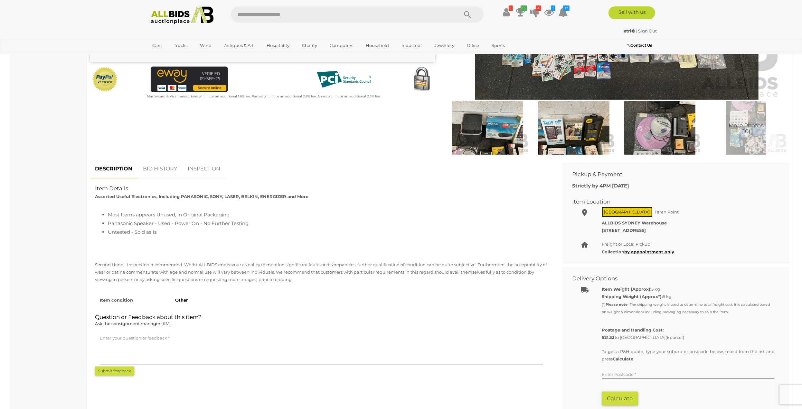
click at [157, 170] on link "BID HISTORY" at bounding box center [160, 169] width 44 height 19
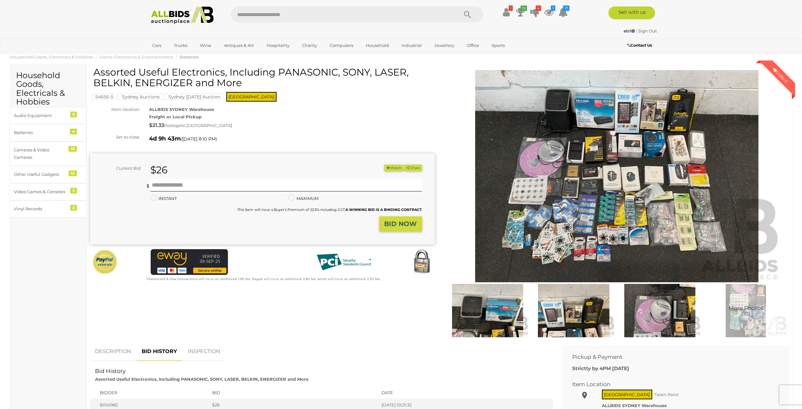
scroll to position [0, 0]
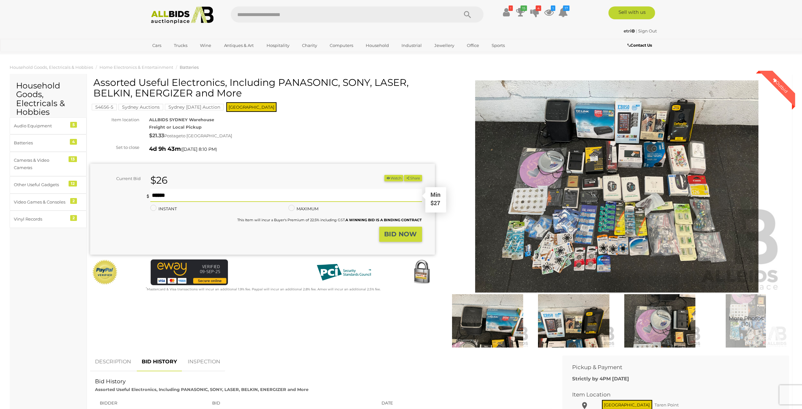
click at [166, 194] on input "text" at bounding box center [286, 195] width 272 height 13
click at [589, 229] on img at bounding box center [616, 186] width 329 height 212
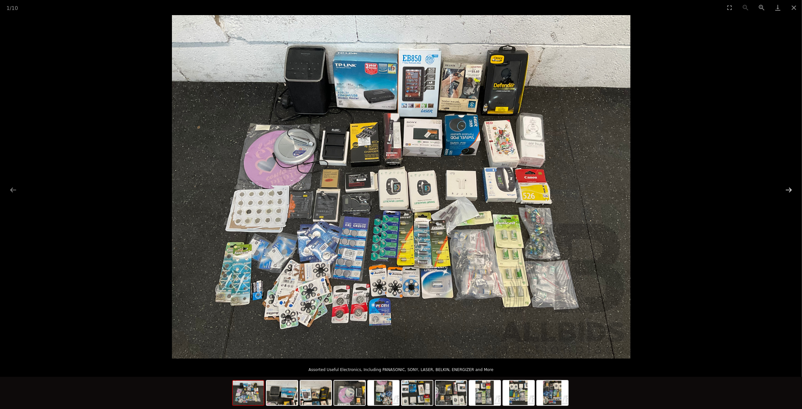
click at [788, 190] on button "Next slide" at bounding box center [789, 190] width 14 height 13
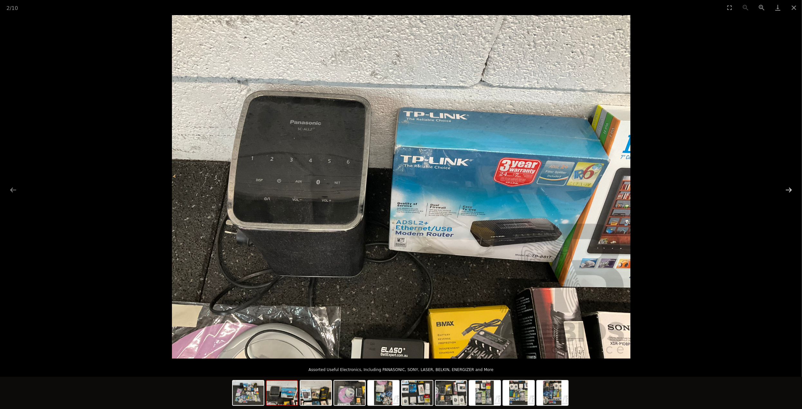
click at [788, 190] on button "Next slide" at bounding box center [789, 190] width 14 height 13
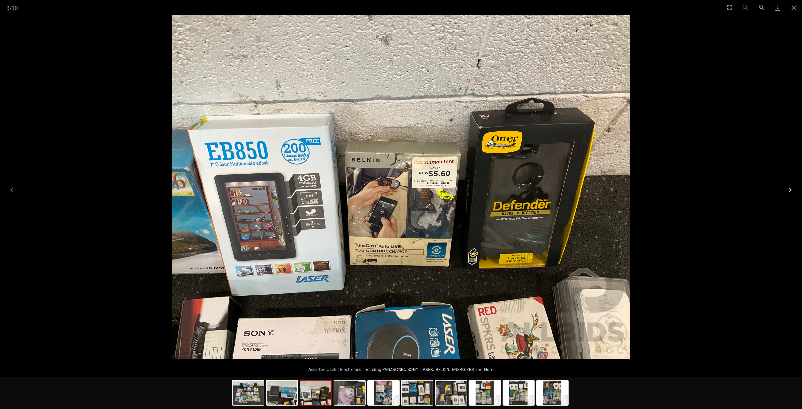
click at [788, 190] on button "Next slide" at bounding box center [789, 190] width 14 height 13
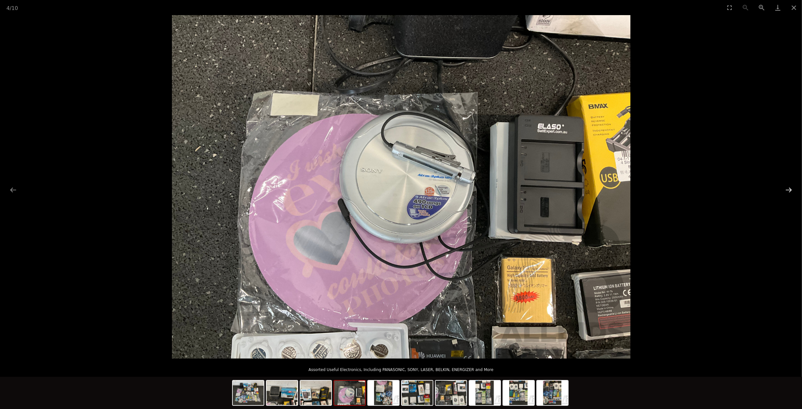
click at [788, 190] on button "Next slide" at bounding box center [789, 190] width 14 height 13
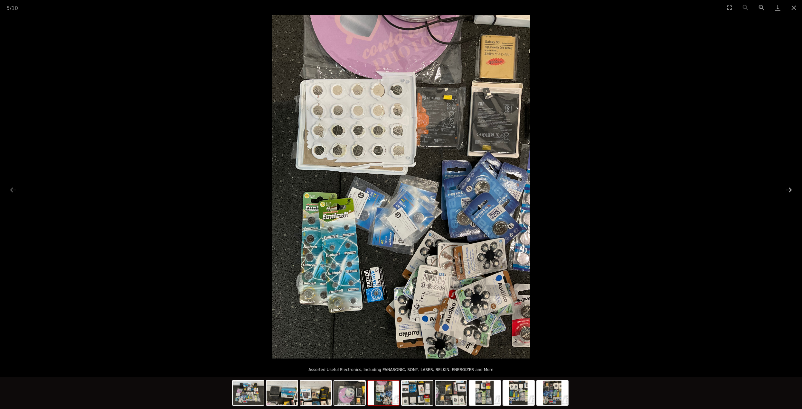
click at [788, 190] on button "Next slide" at bounding box center [789, 190] width 14 height 13
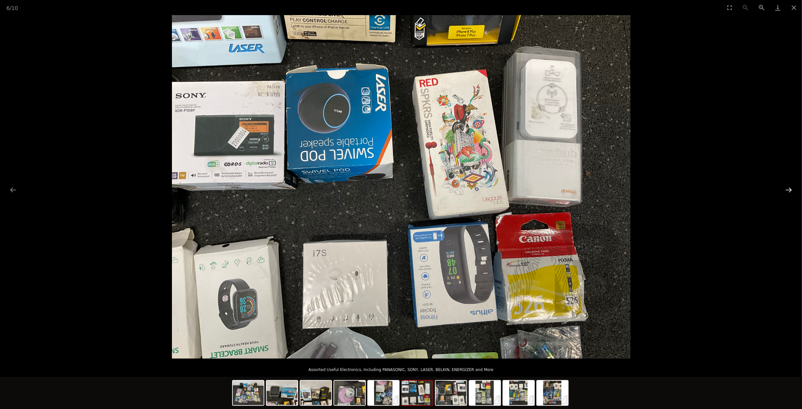
click at [788, 190] on button "Next slide" at bounding box center [789, 190] width 14 height 13
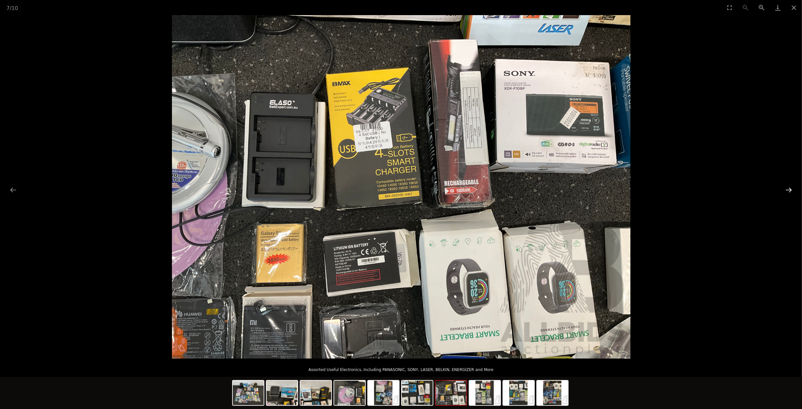
click at [788, 190] on button "Next slide" at bounding box center [789, 190] width 14 height 13
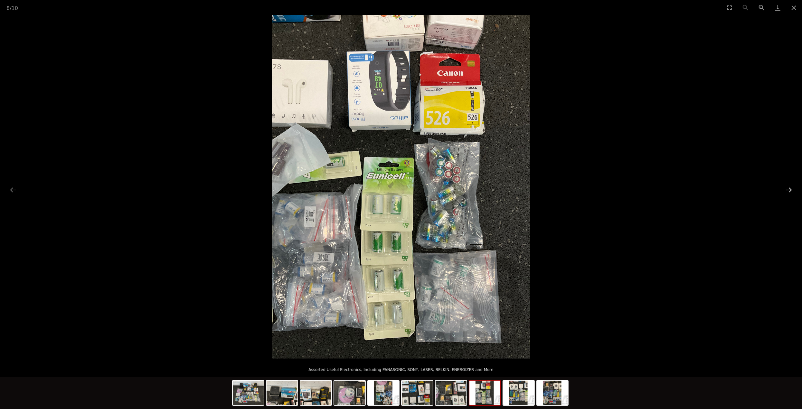
click at [788, 190] on button "Next slide" at bounding box center [789, 190] width 14 height 13
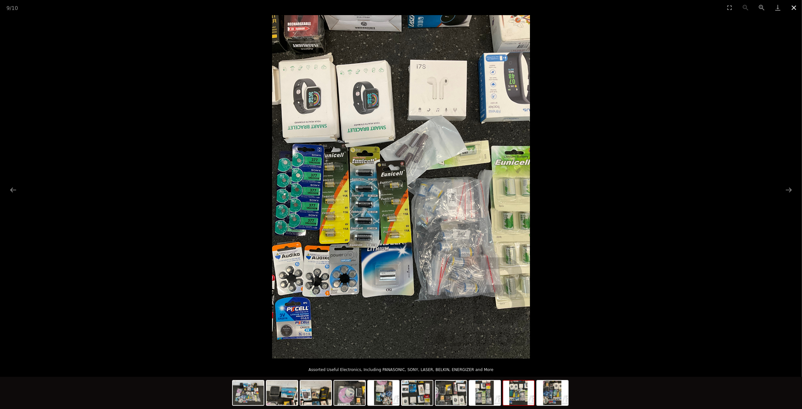
click at [796, 7] on button "Close gallery" at bounding box center [793, 7] width 16 height 15
